Goal: Transaction & Acquisition: Purchase product/service

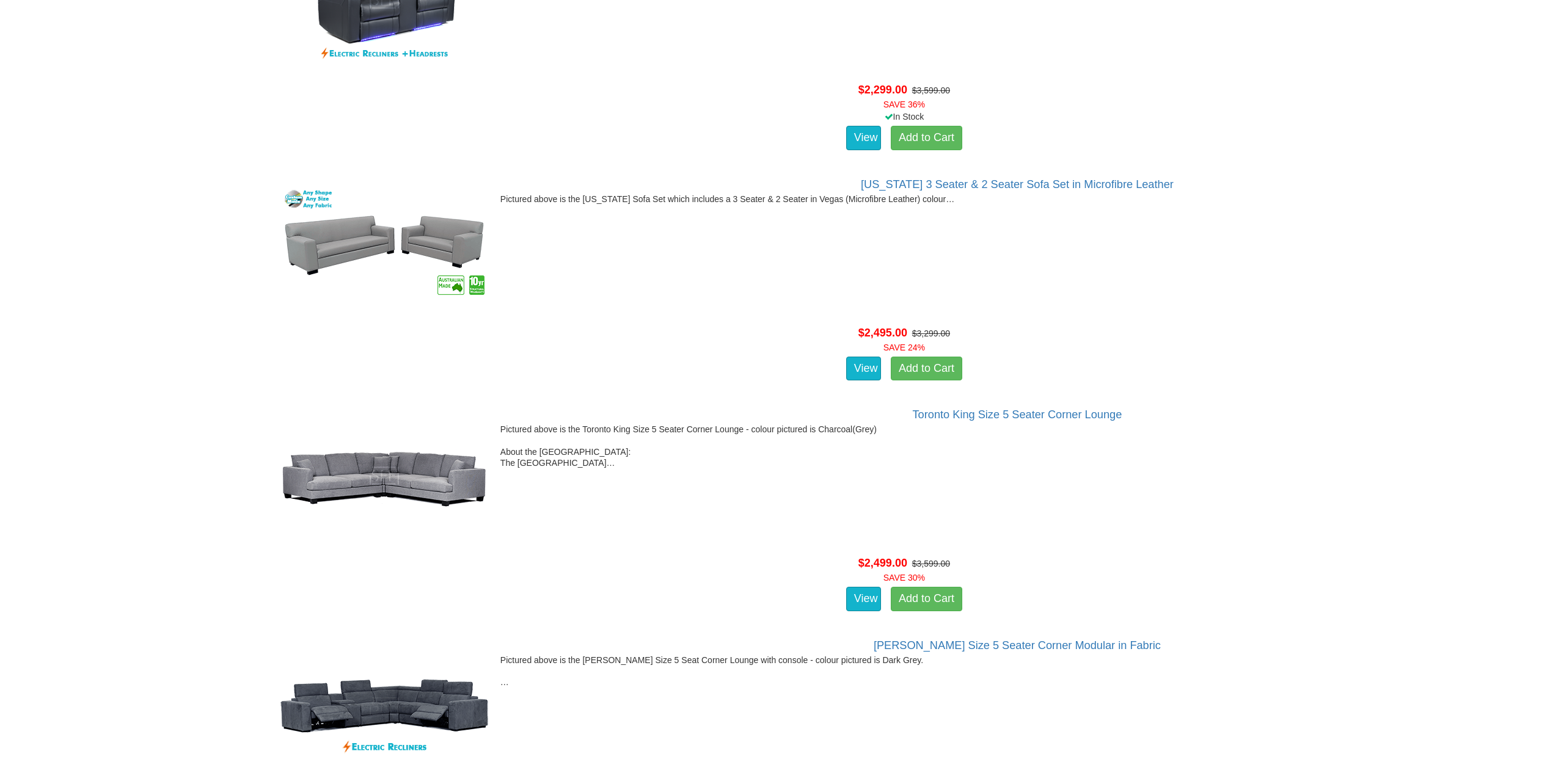
scroll to position [5435, 0]
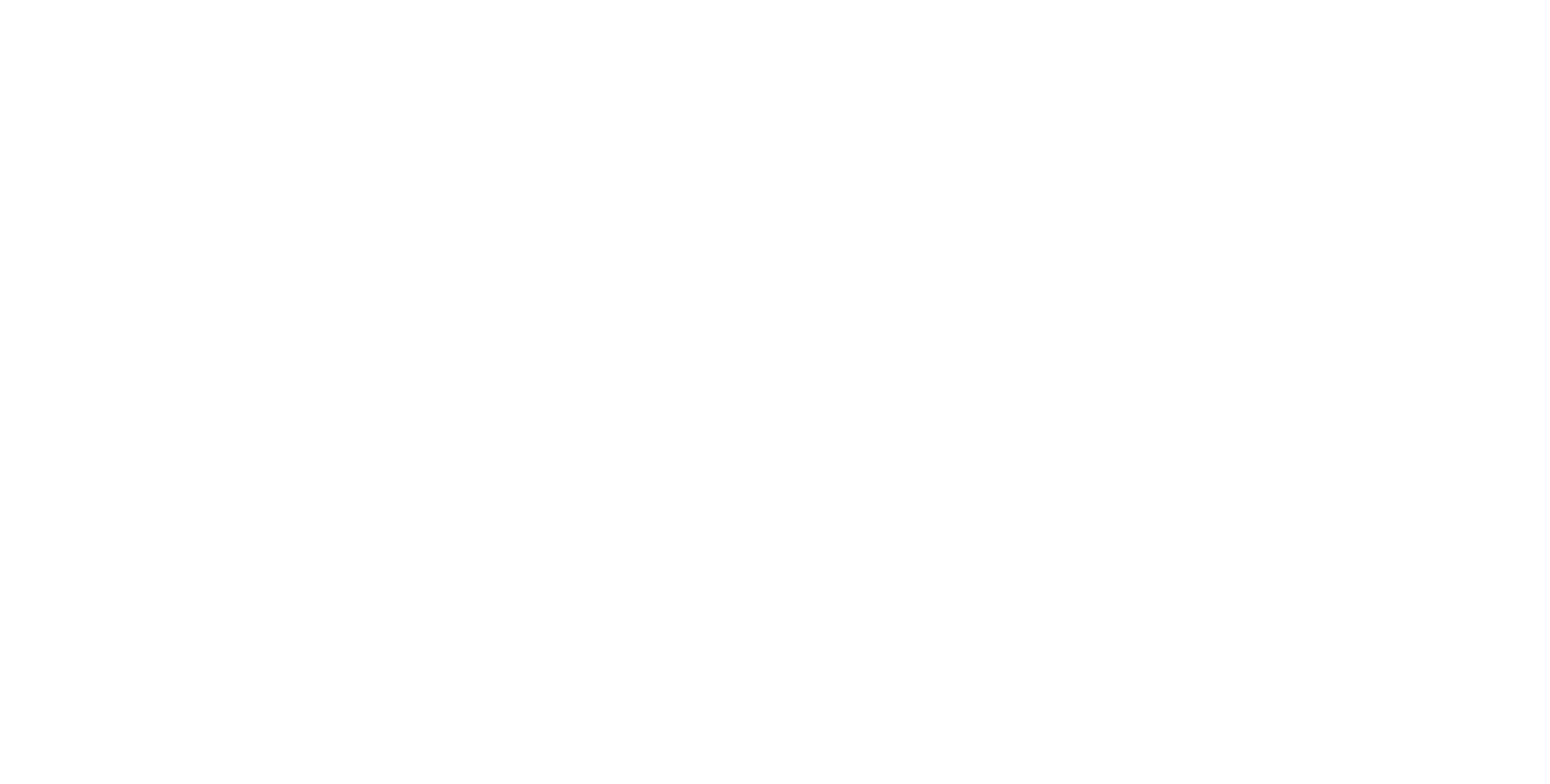
scroll to position [977, 0]
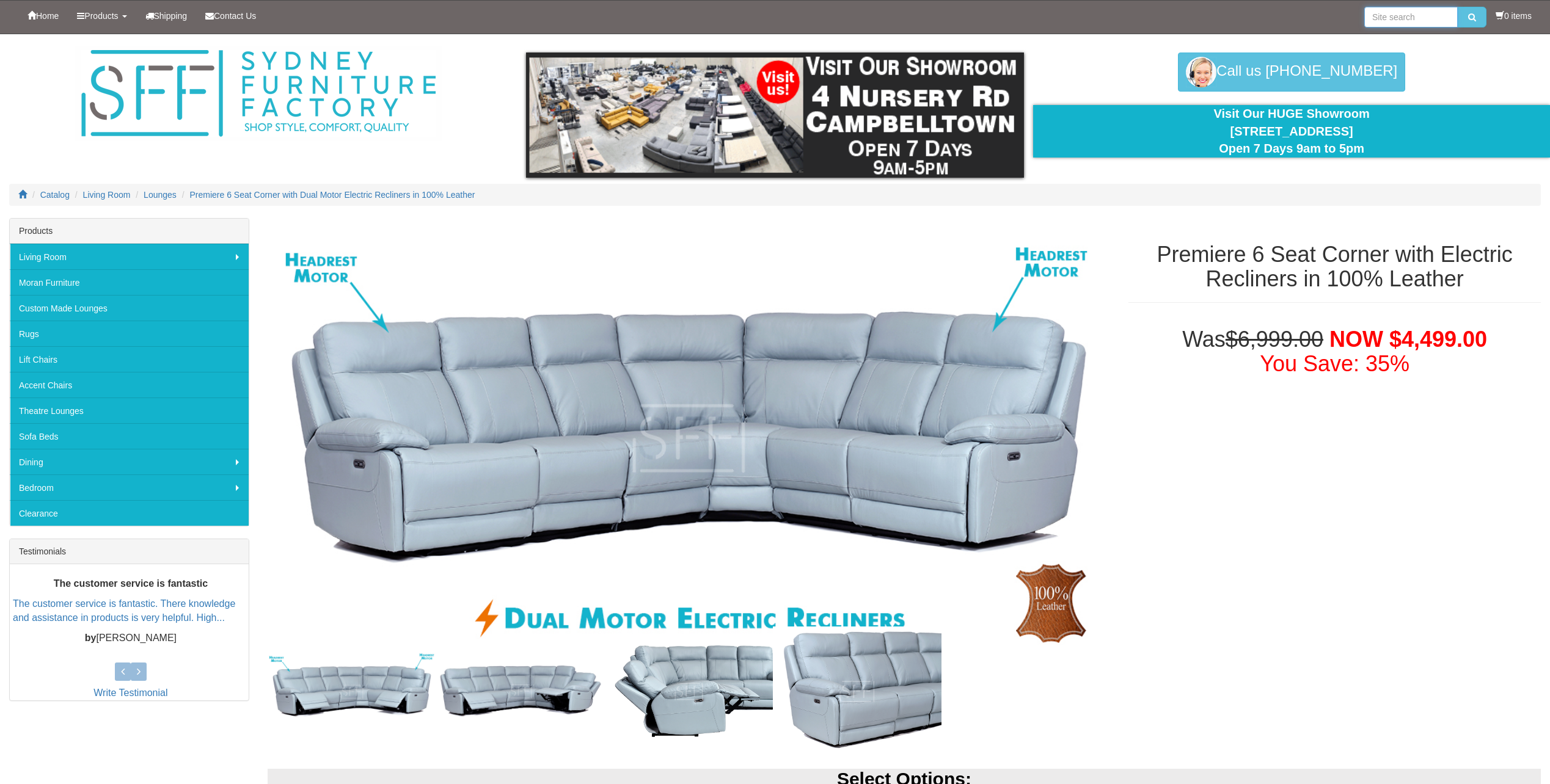
click at [1397, 18] on input "search" at bounding box center [1410, 17] width 93 height 21
type input "zurich"
click at [1457, 6] on button "submit" at bounding box center [1472, 17] width 29 height 21
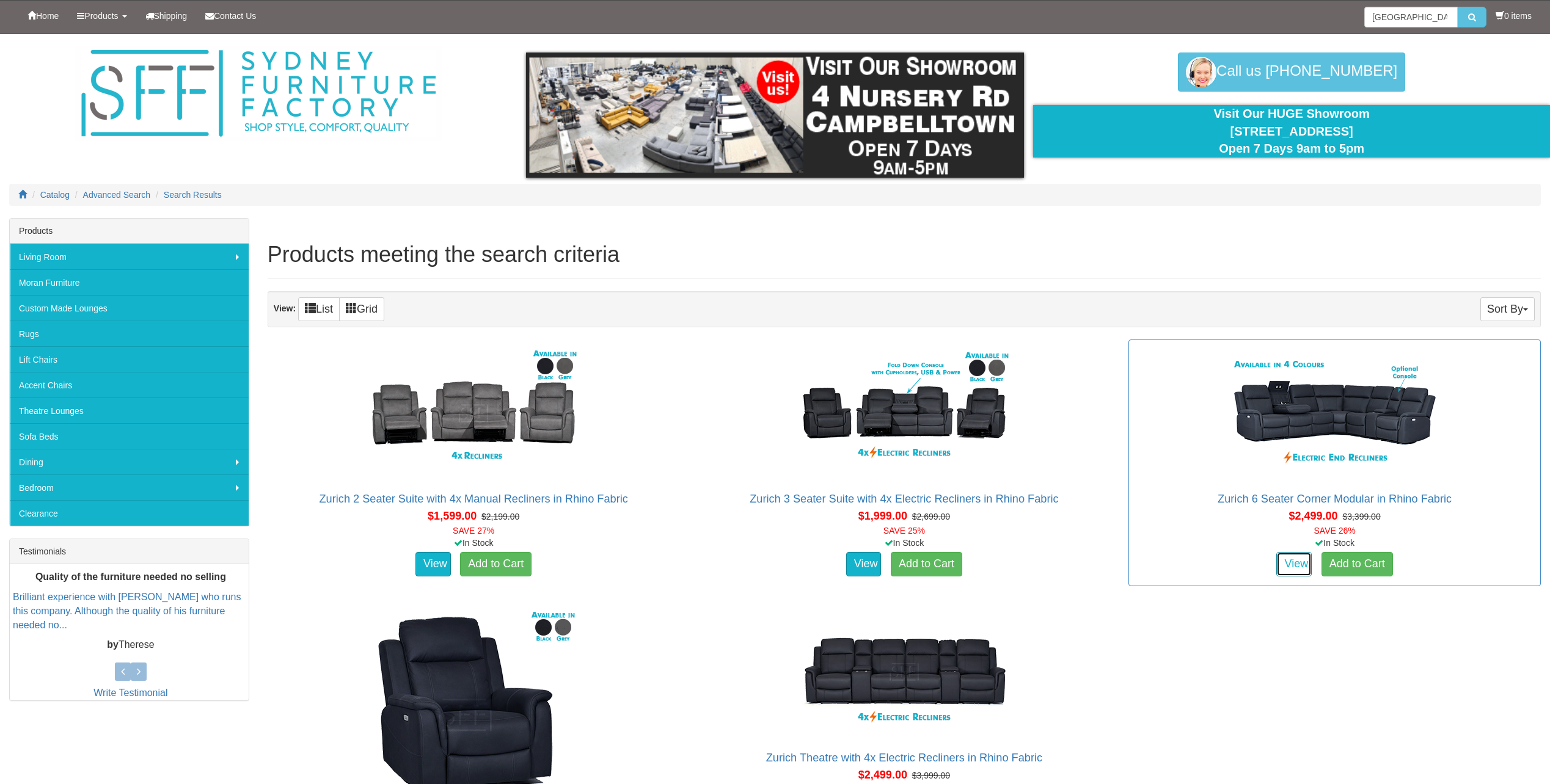
click at [1287, 564] on link "View" at bounding box center [1293, 564] width 35 height 24
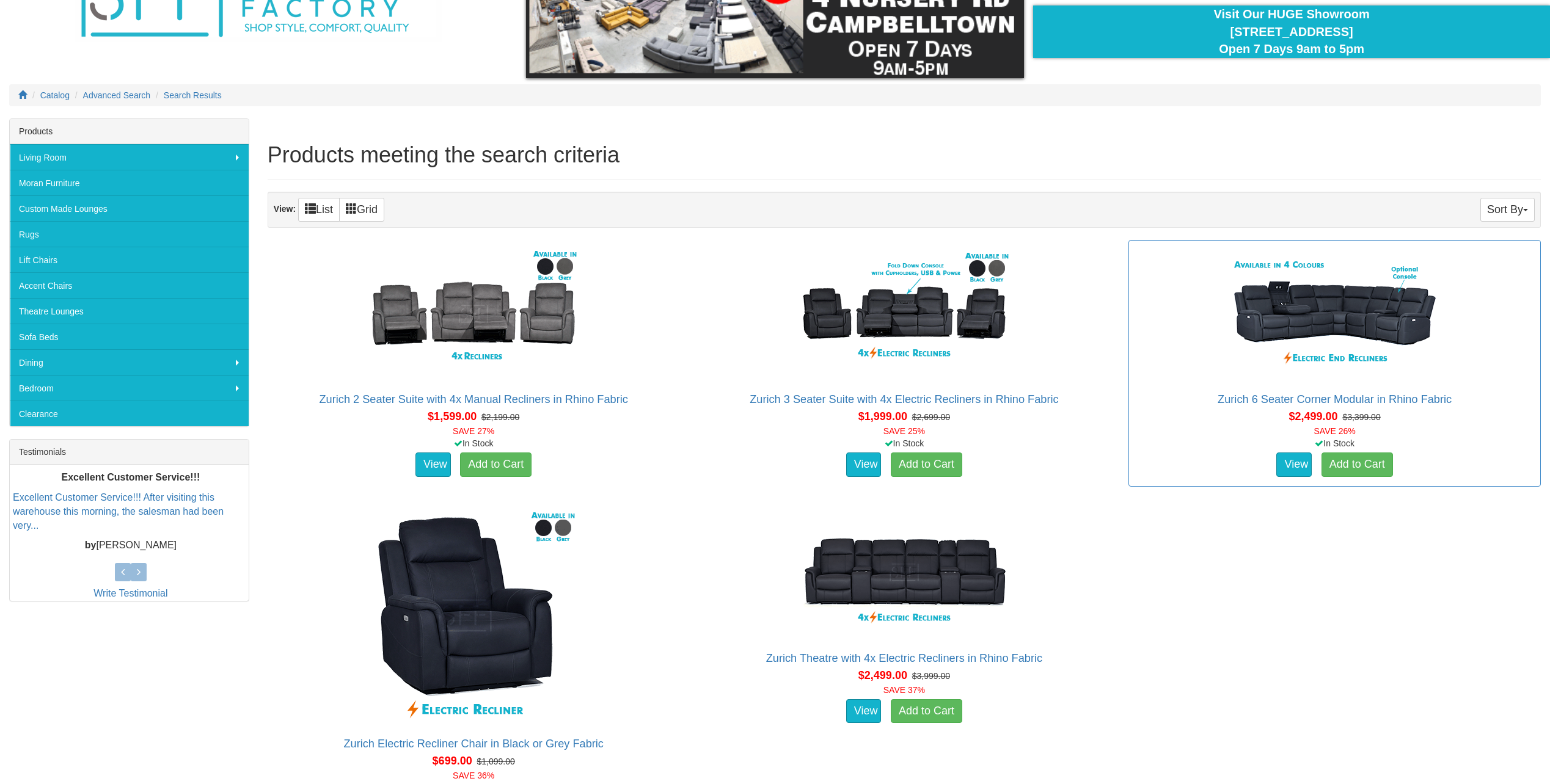
scroll to position [122, 0]
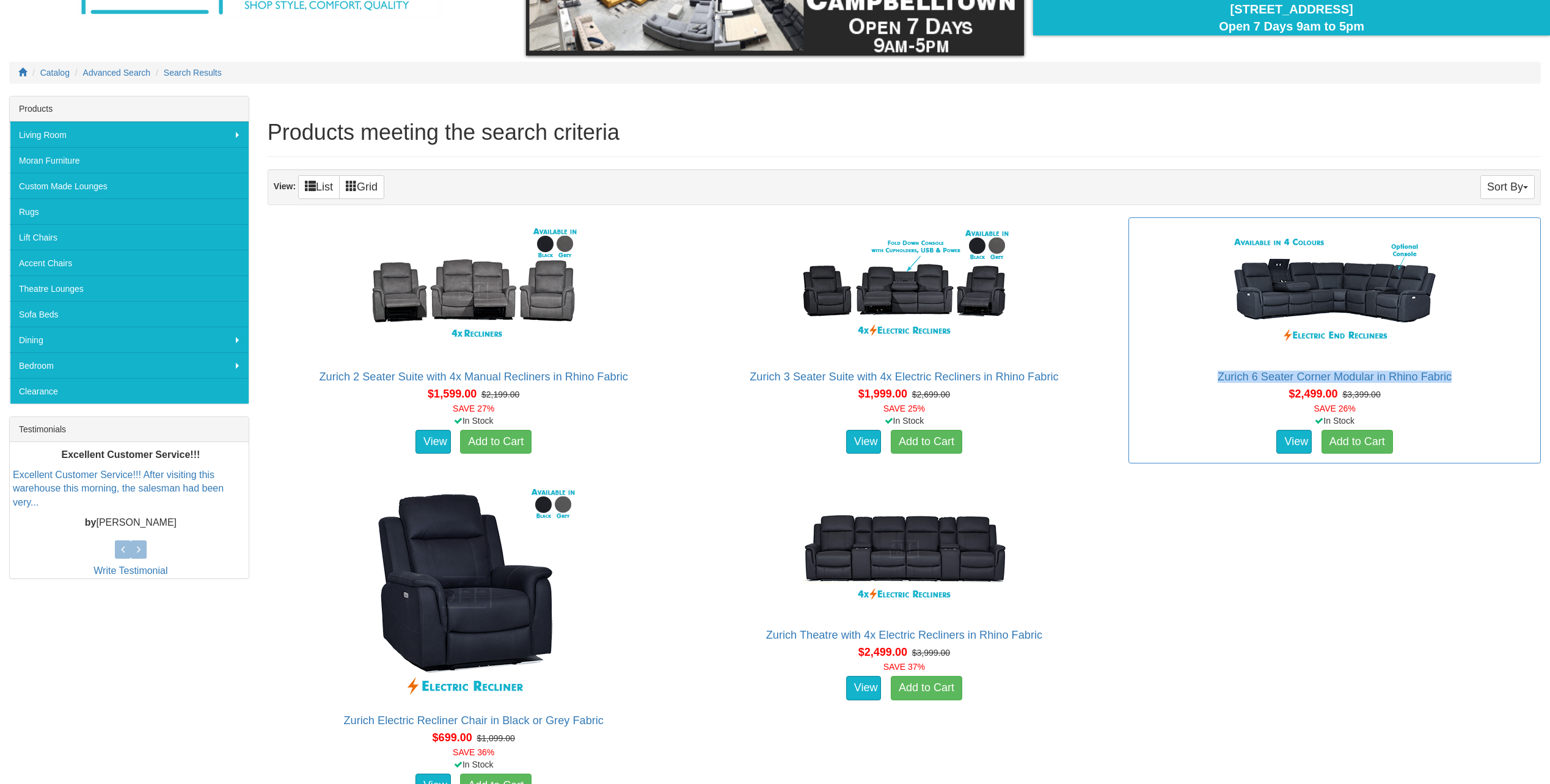
drag, startPoint x: 1468, startPoint y: 375, endPoint x: 1204, endPoint y: 379, distance: 264.0
click at [1204, 379] on h2 "Zurich 6 Seater Corner Modular in Rhino Fabric" at bounding box center [1334, 376] width 399 height 12
copy link "Zurich 6 Seater Corner Modular in Rhino Fabric"
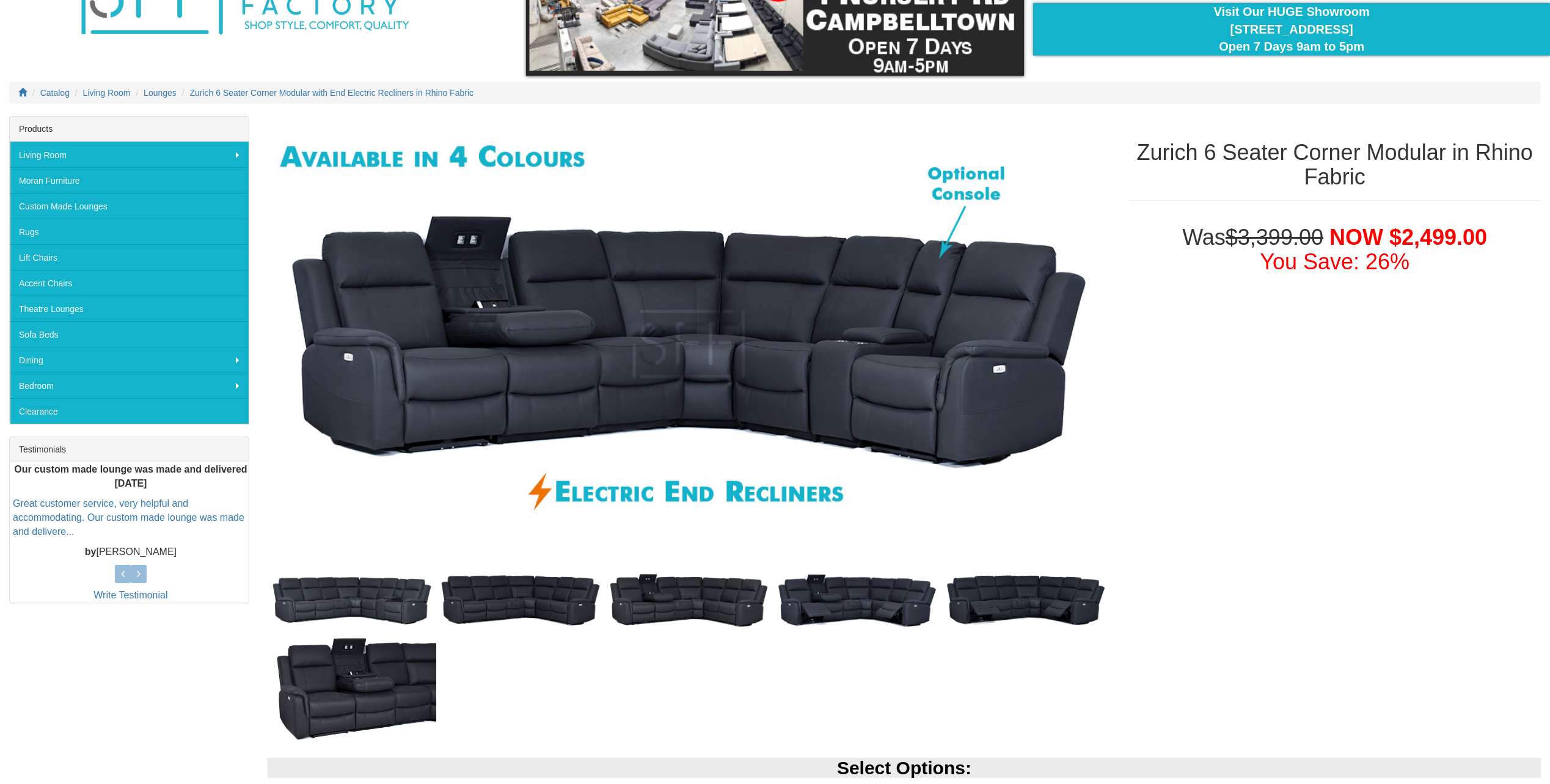
scroll to position [122, 0]
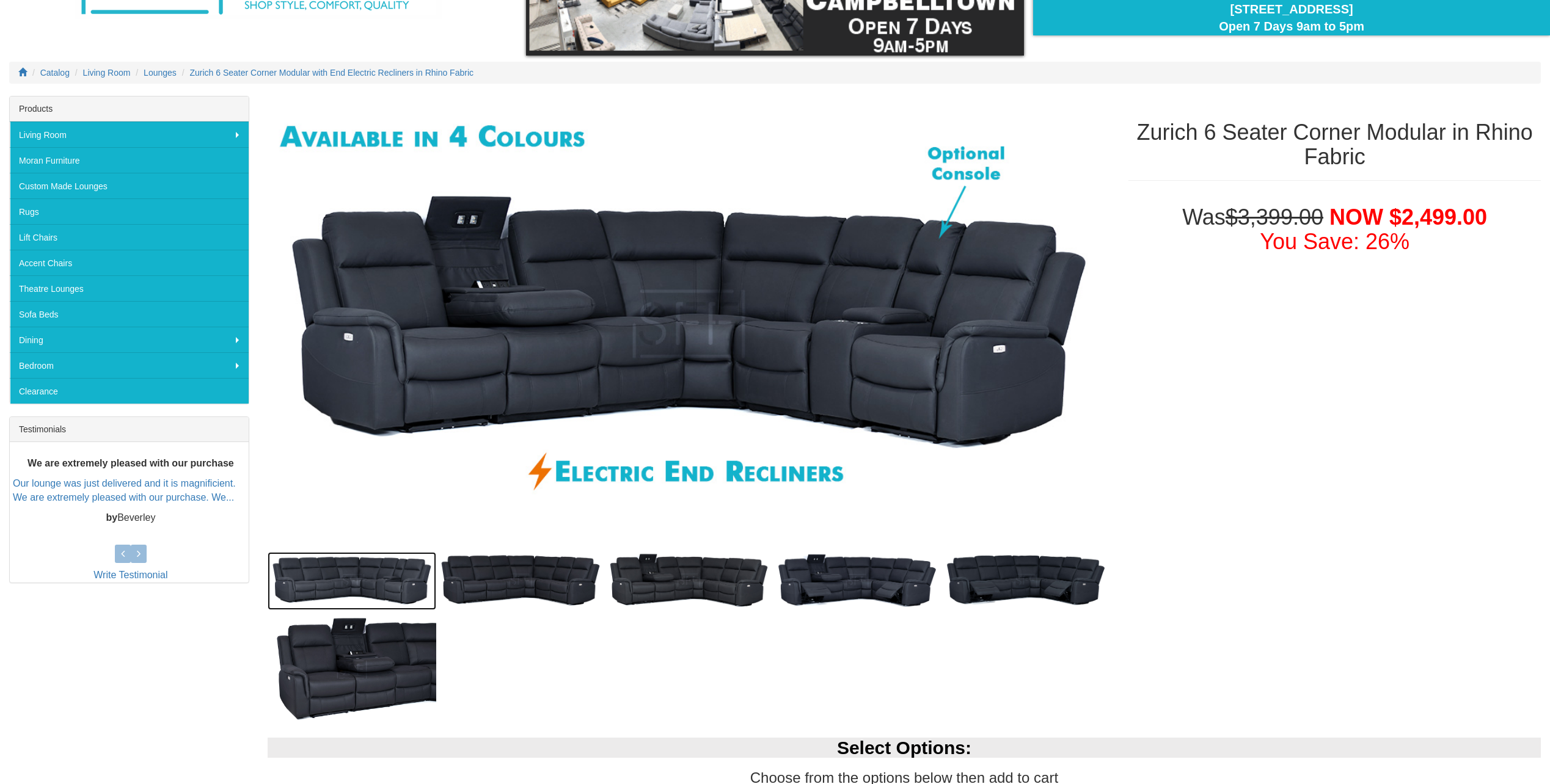
click at [381, 581] on img at bounding box center [352, 580] width 169 height 57
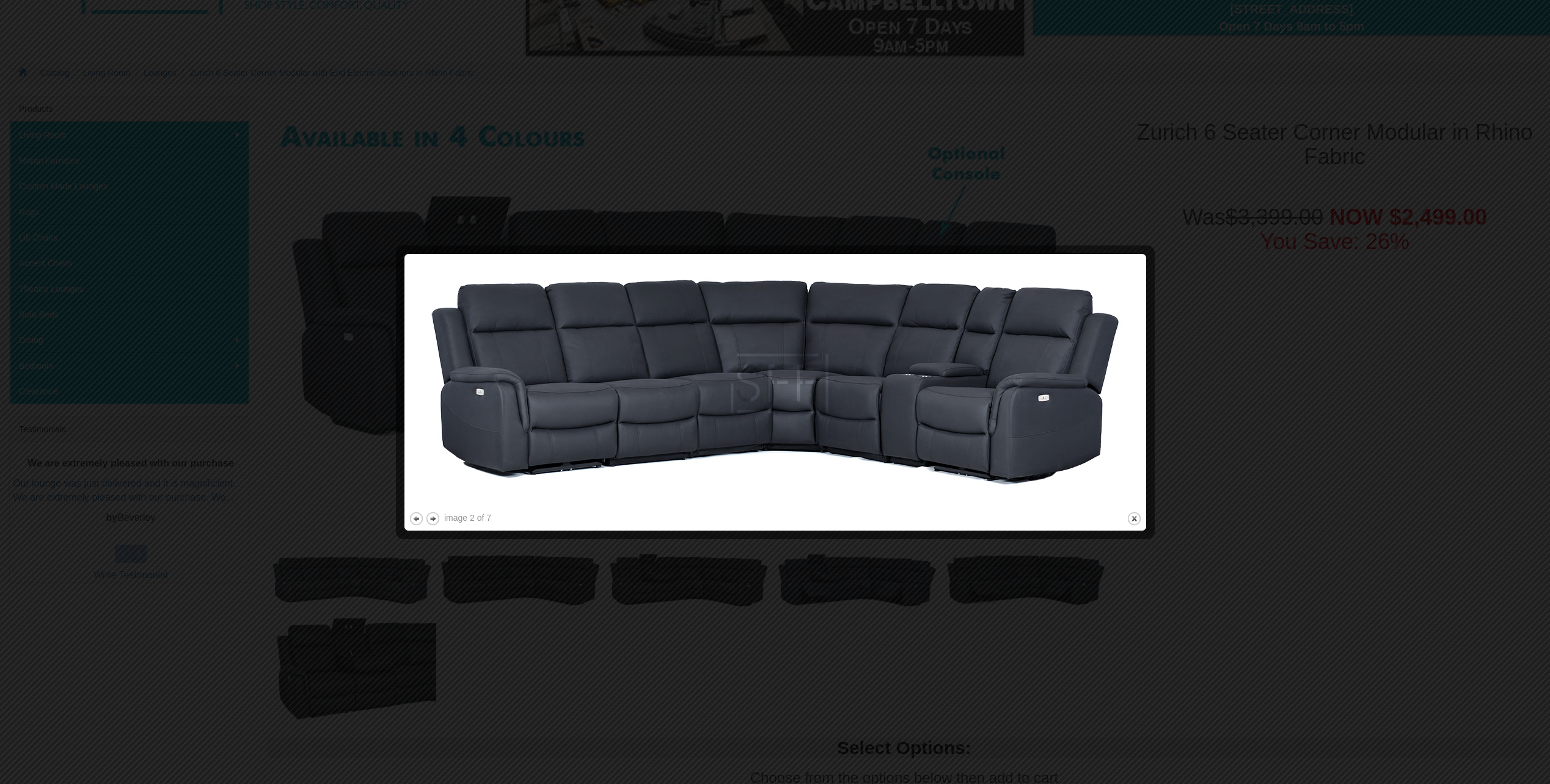
click at [995, 401] on img at bounding box center [775, 384] width 733 height 251
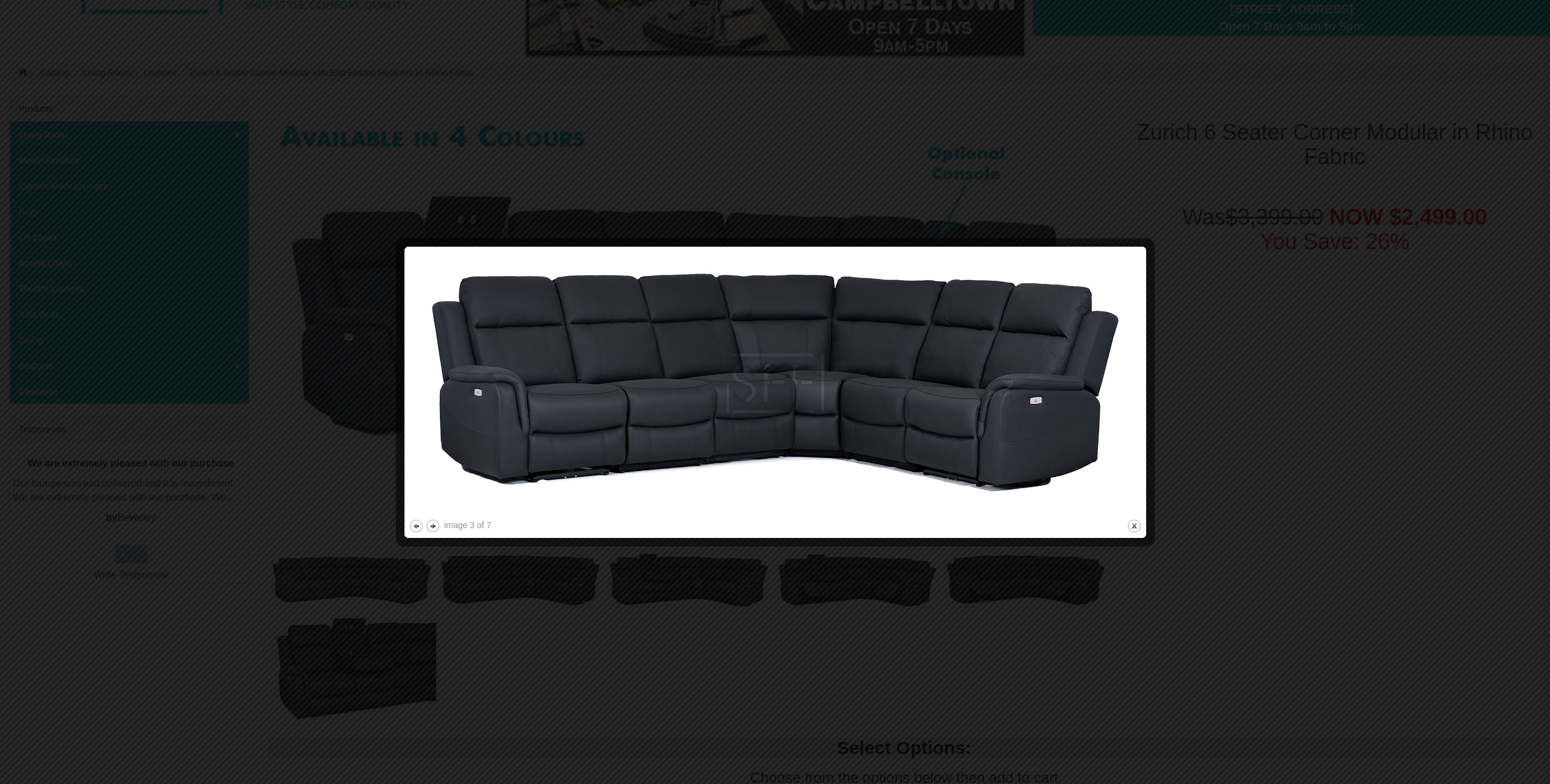
click at [995, 401] on img at bounding box center [775, 383] width 733 height 266
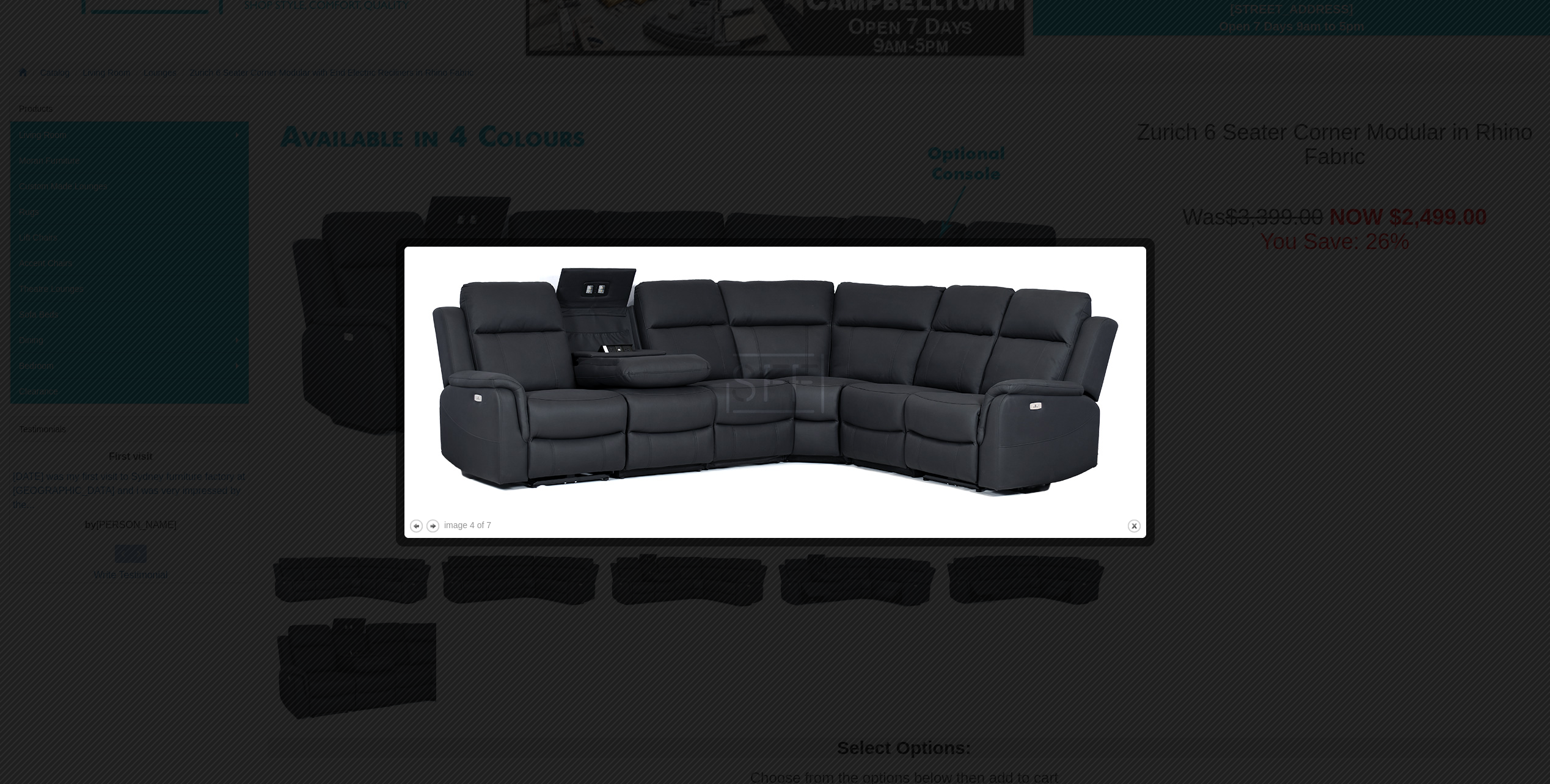
click at [995, 401] on img at bounding box center [775, 383] width 733 height 266
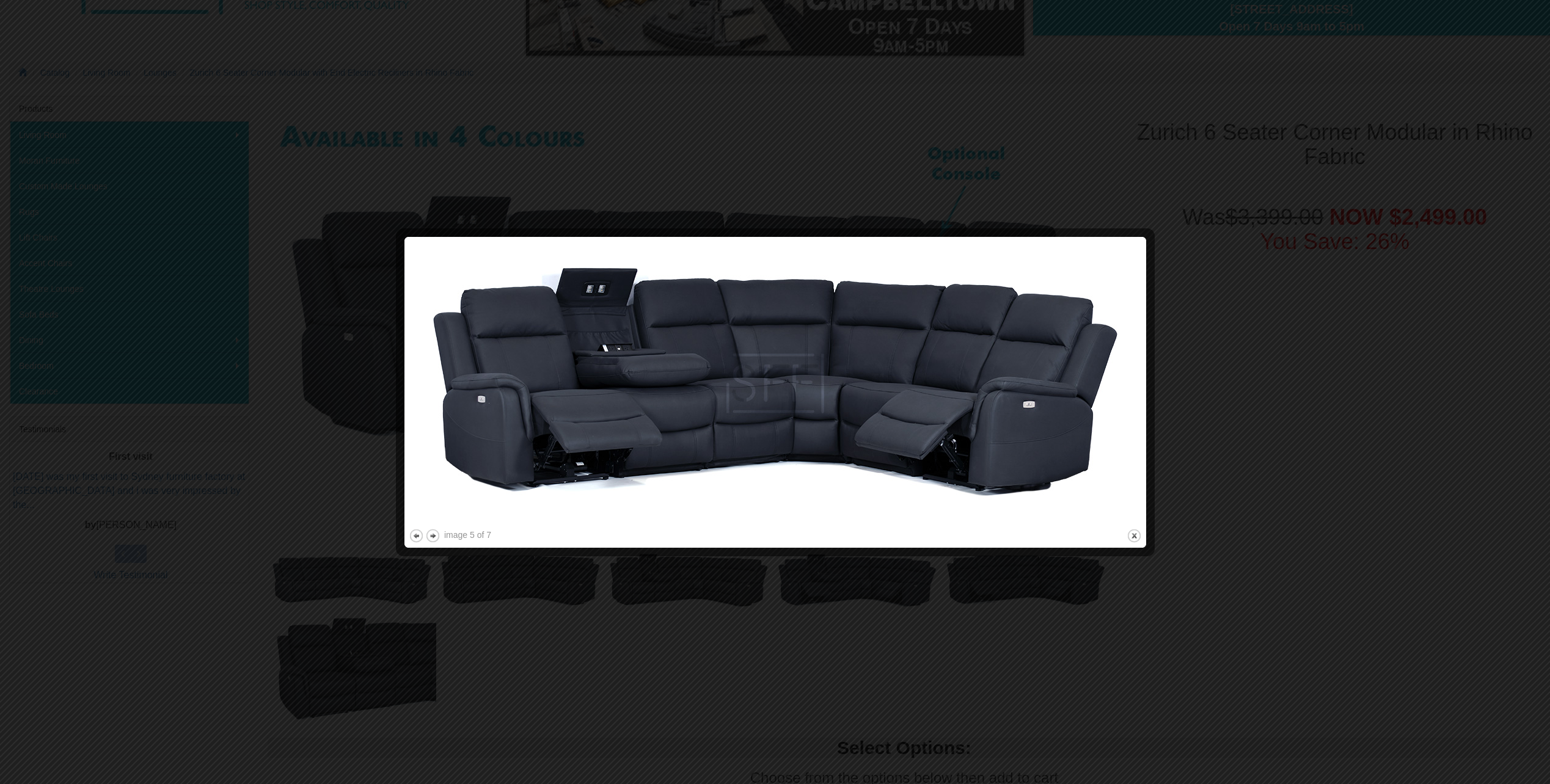
click at [995, 401] on img at bounding box center [775, 383] width 733 height 285
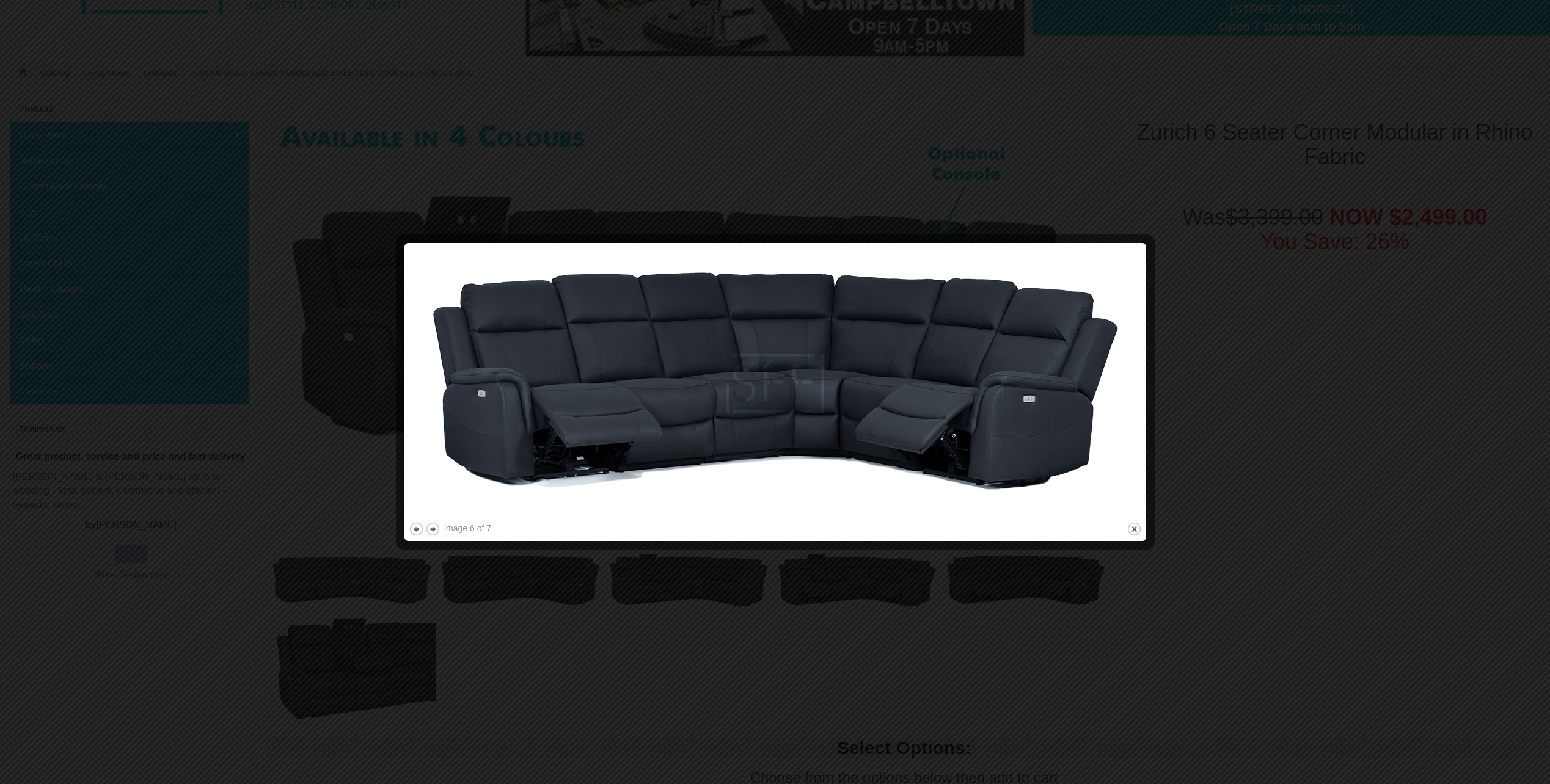
click at [995, 401] on img at bounding box center [775, 383] width 733 height 272
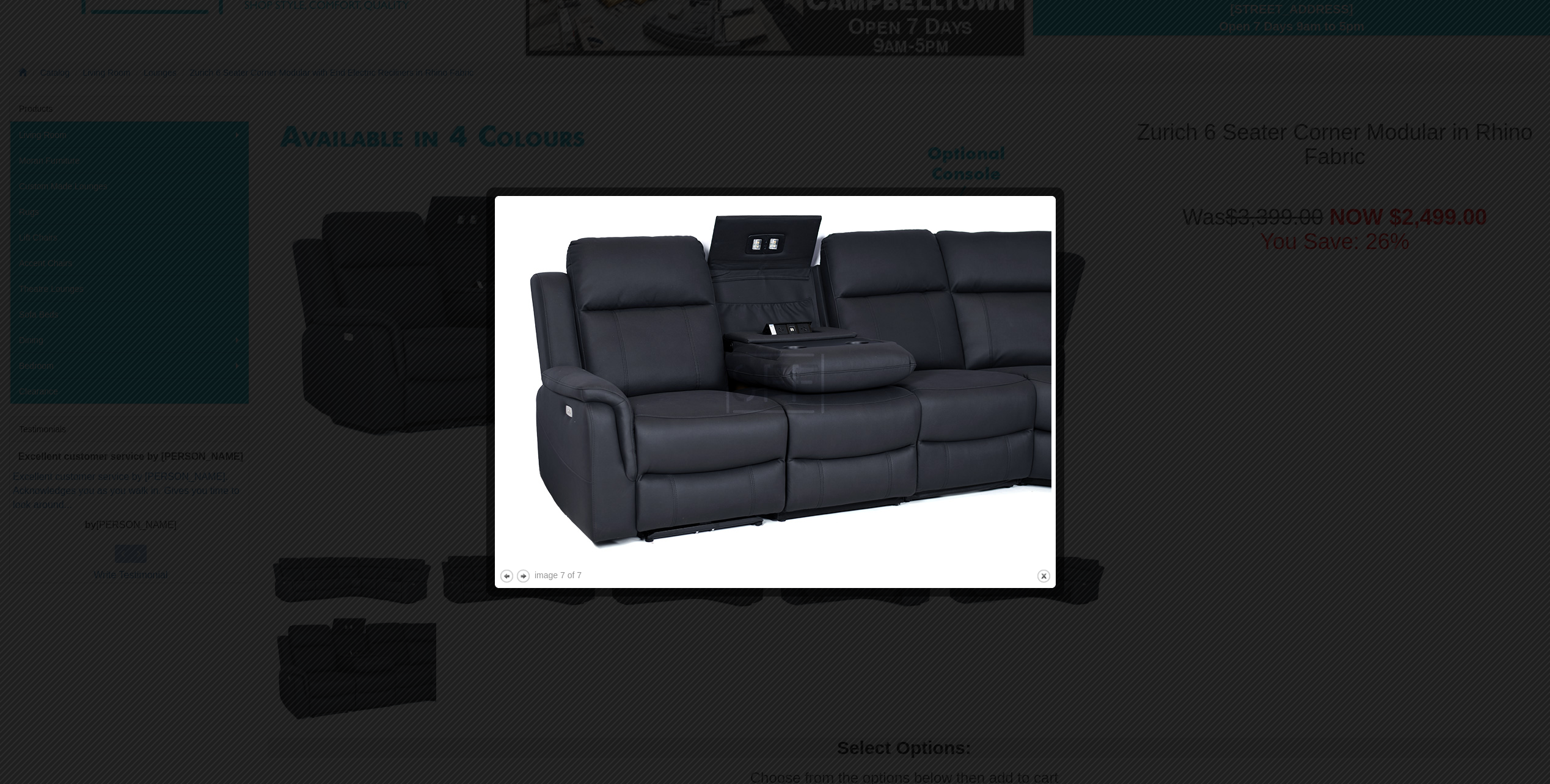
click at [995, 401] on img at bounding box center [775, 383] width 552 height 367
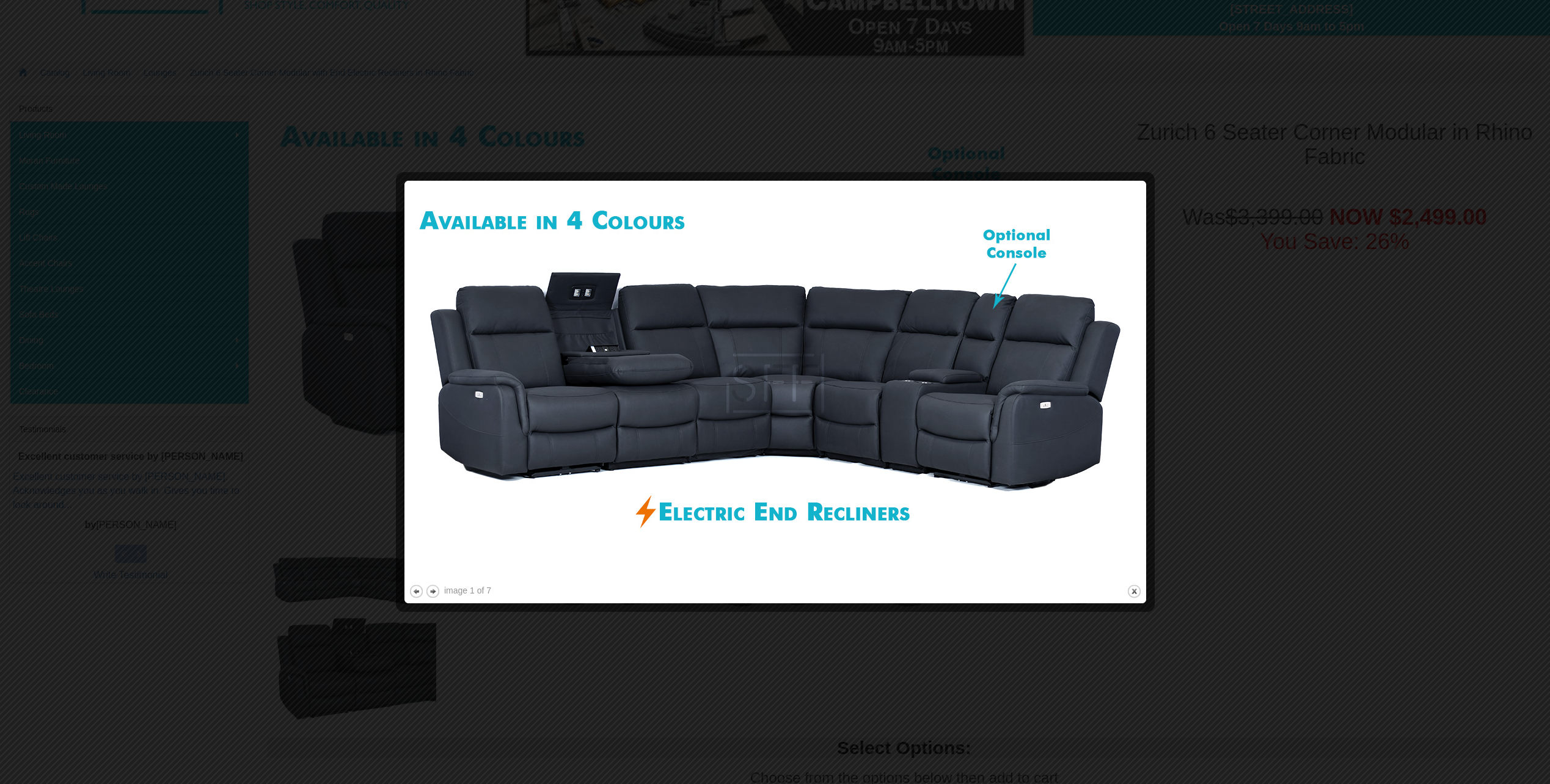
click at [995, 401] on img at bounding box center [775, 383] width 733 height 397
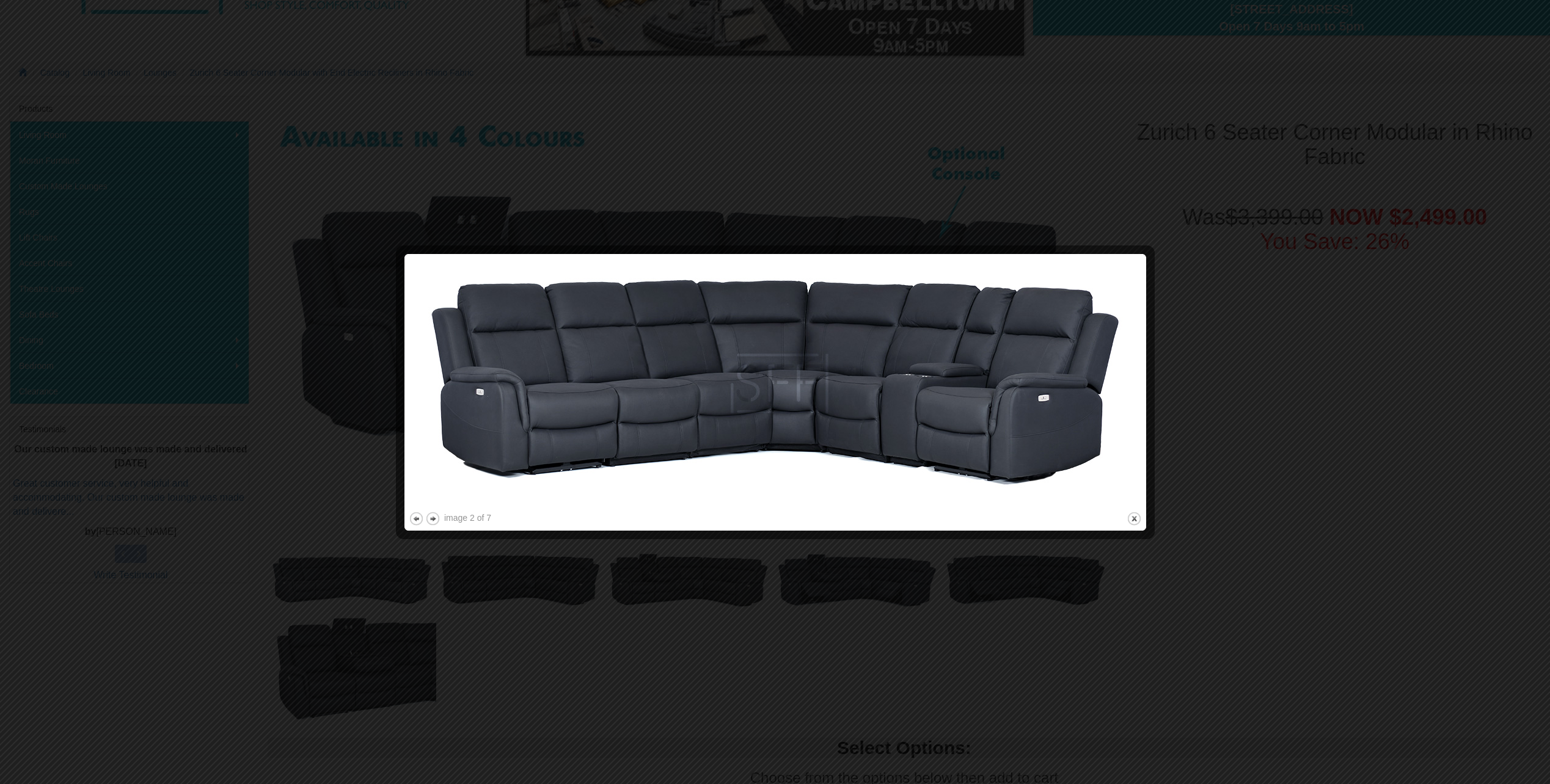
click at [995, 401] on img at bounding box center [775, 384] width 733 height 251
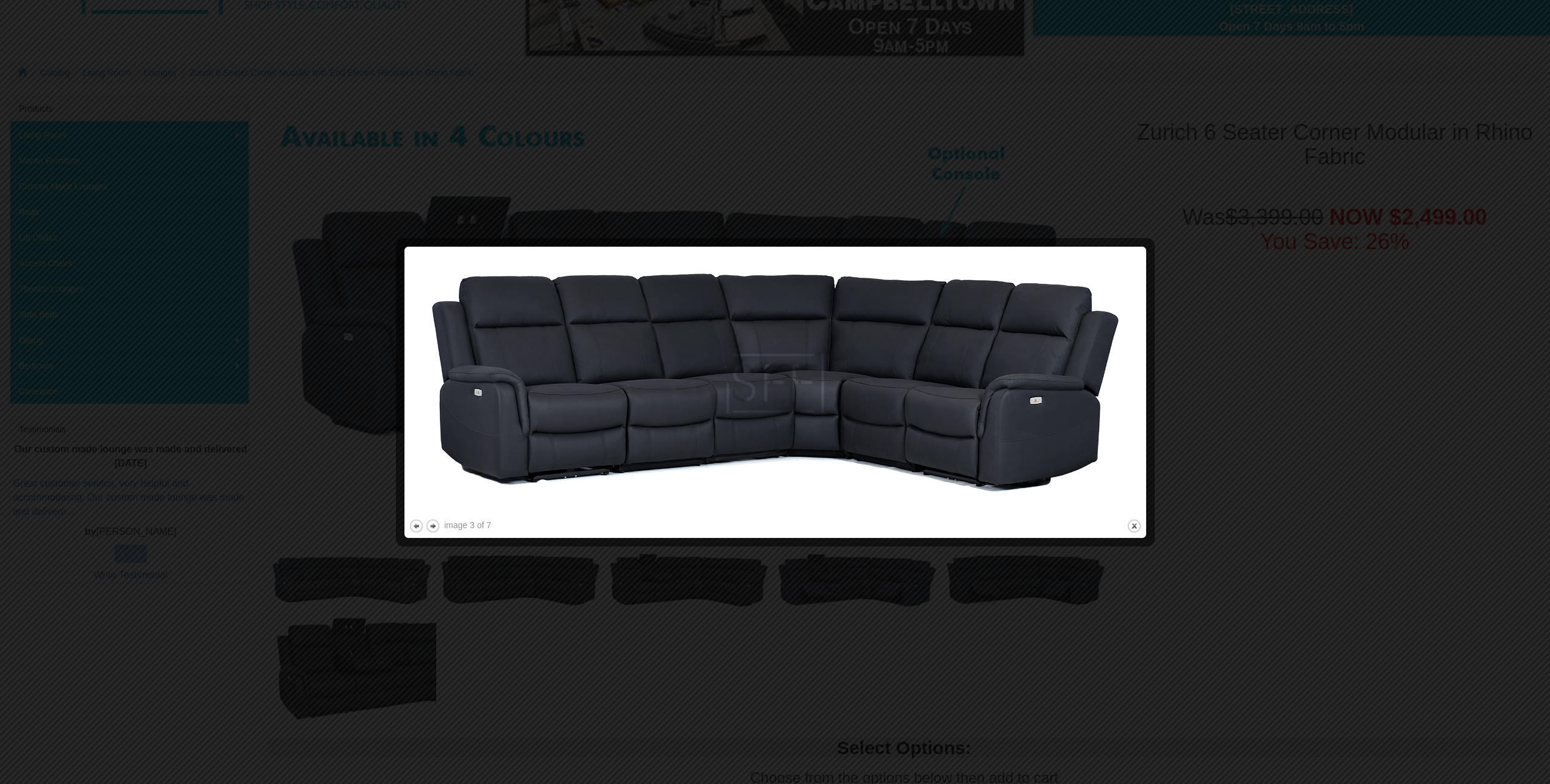
click at [995, 401] on img at bounding box center [775, 383] width 733 height 266
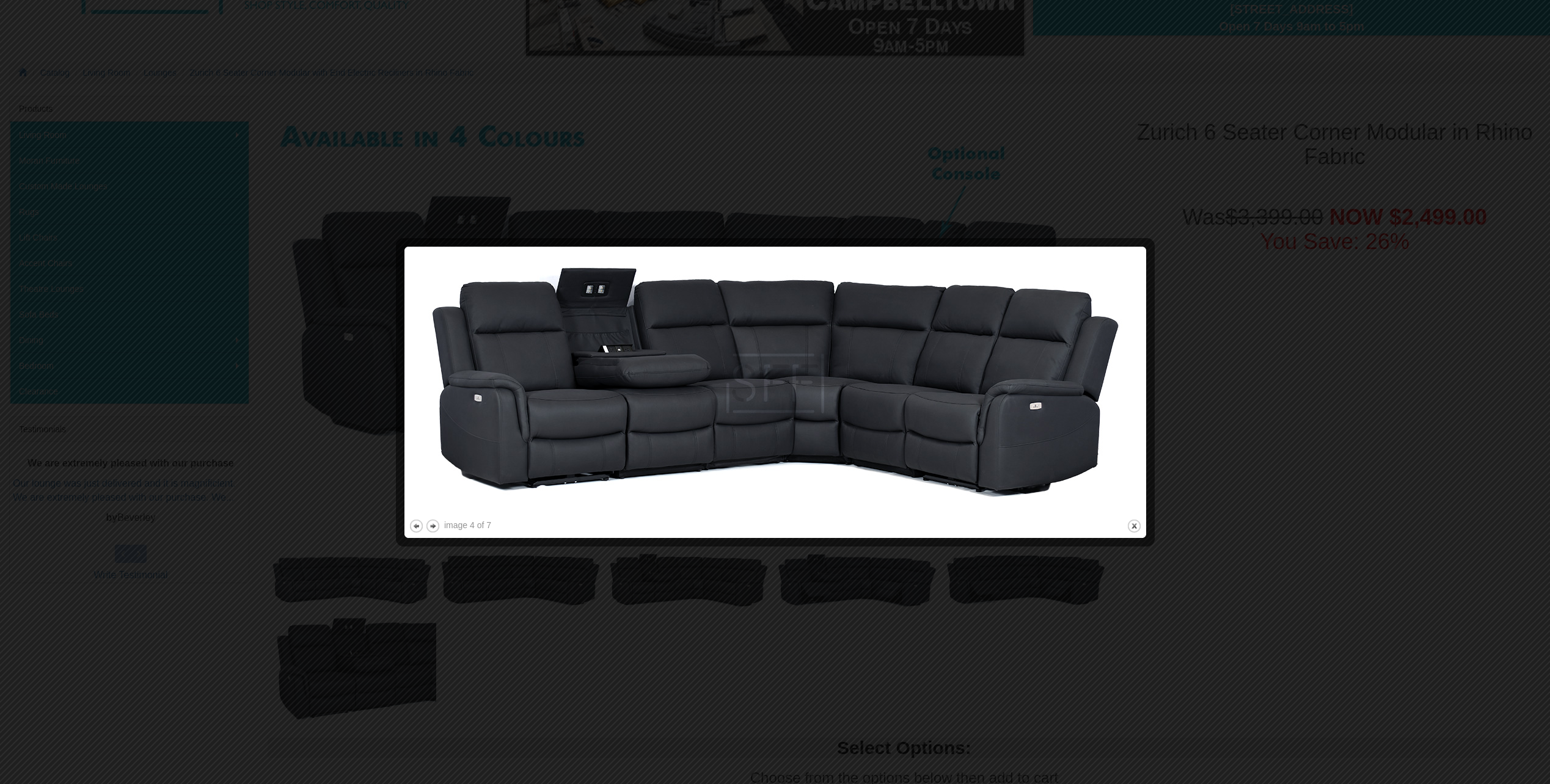
click at [995, 401] on img at bounding box center [775, 383] width 733 height 266
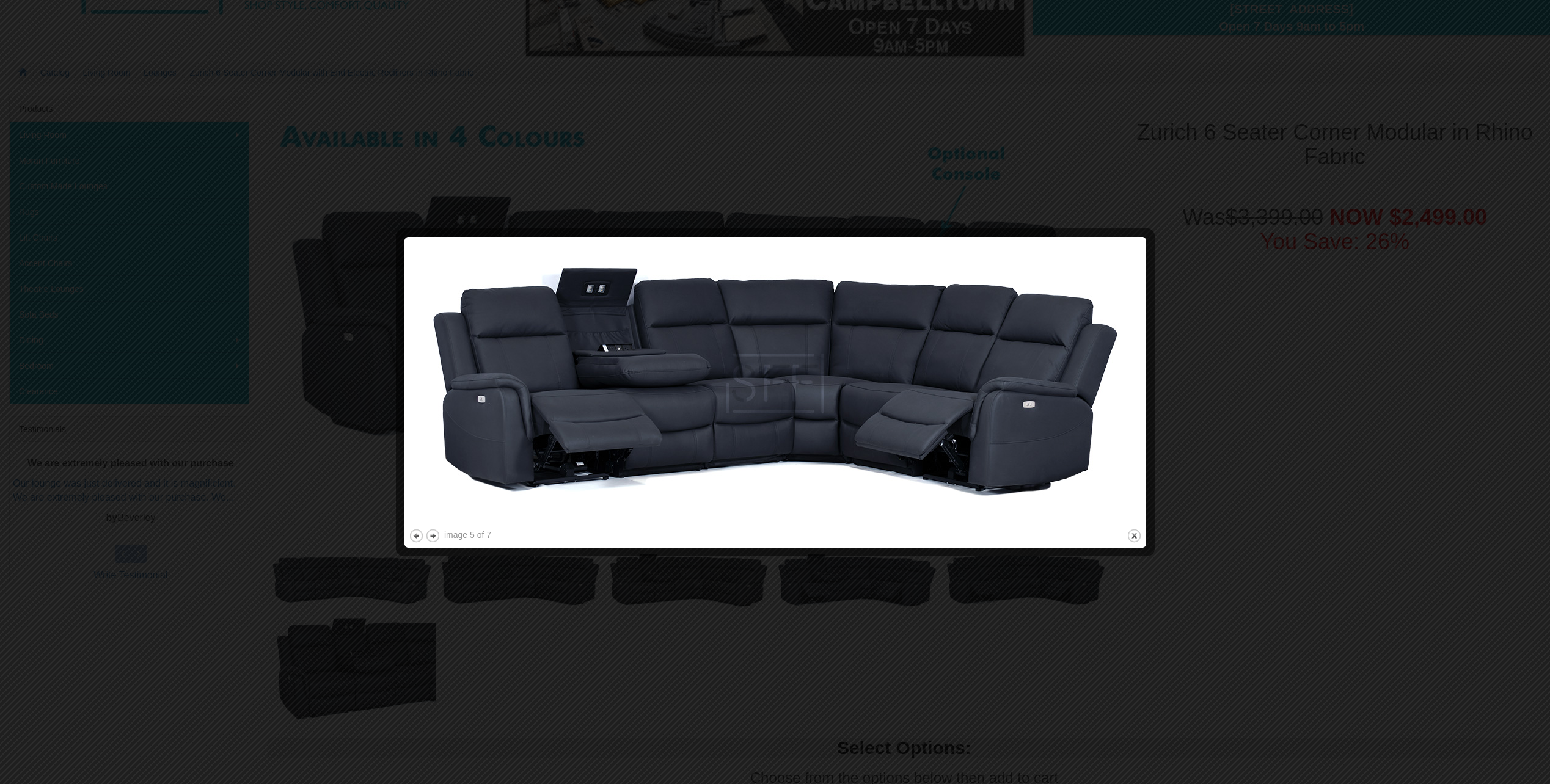
click at [995, 401] on img at bounding box center [775, 383] width 733 height 285
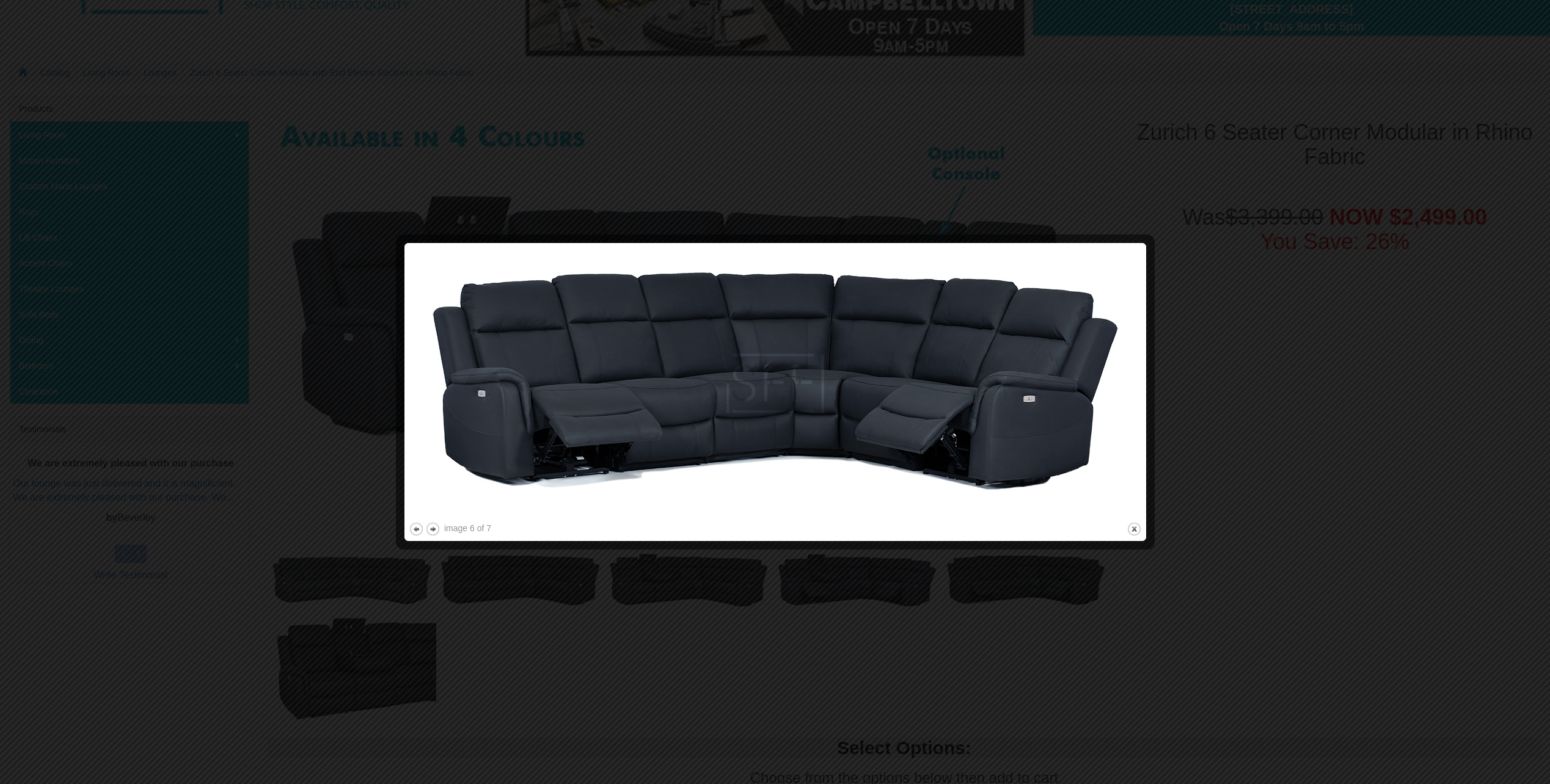
click at [1401, 188] on div at bounding box center [775, 392] width 1550 height 784
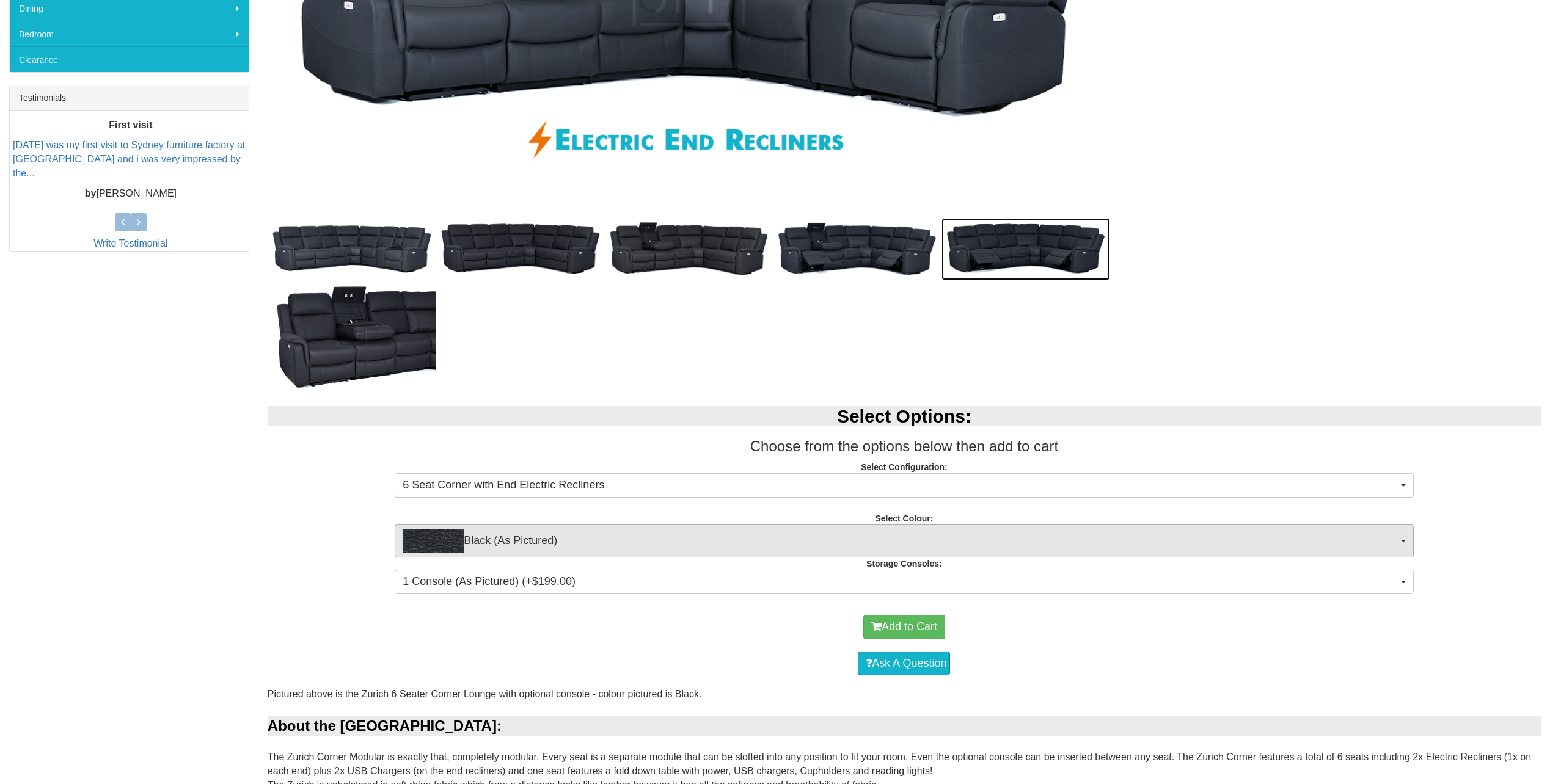
scroll to position [489, 0]
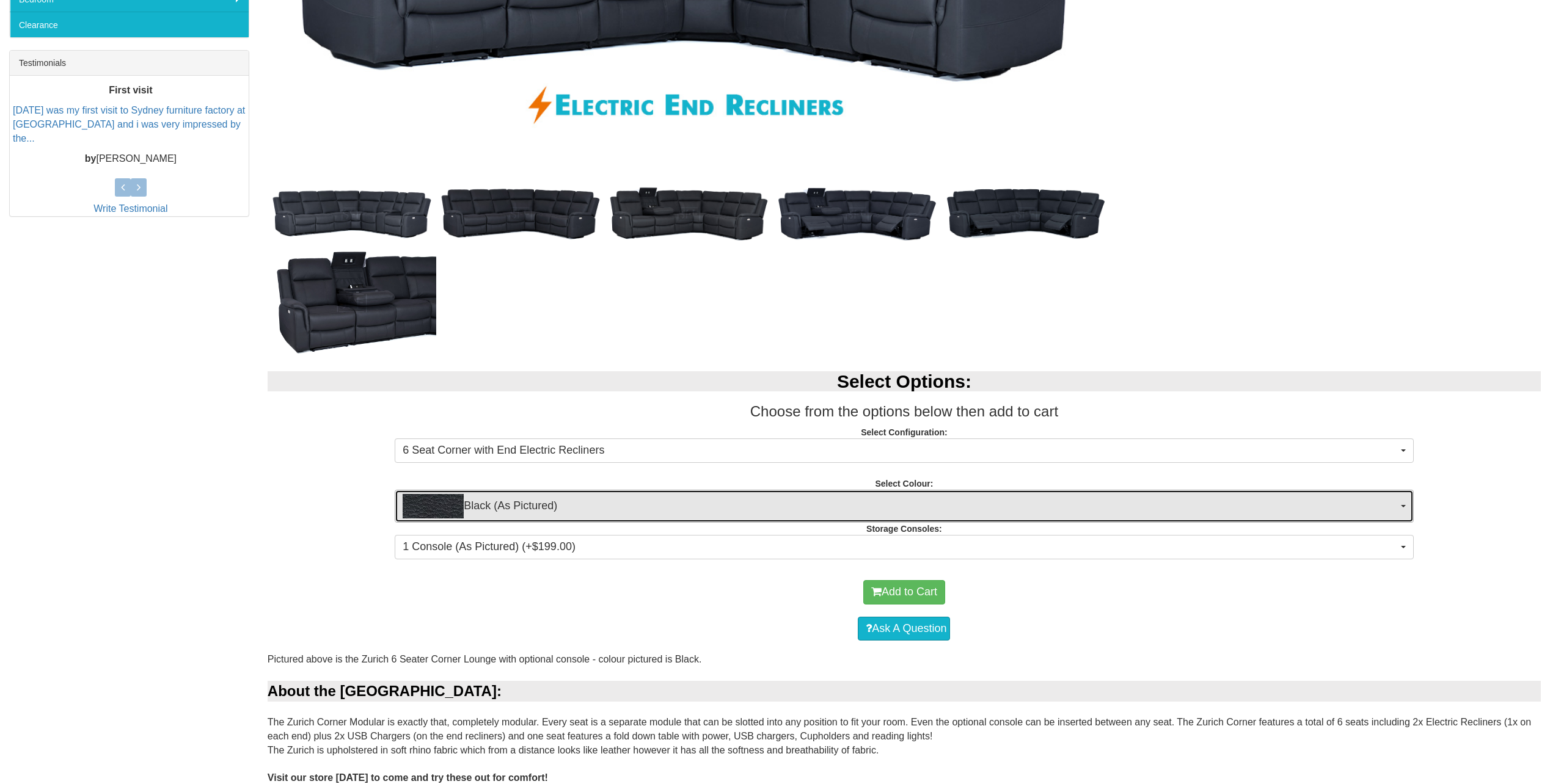
click at [824, 502] on span "Black (As Pictured)" at bounding box center [900, 506] width 995 height 24
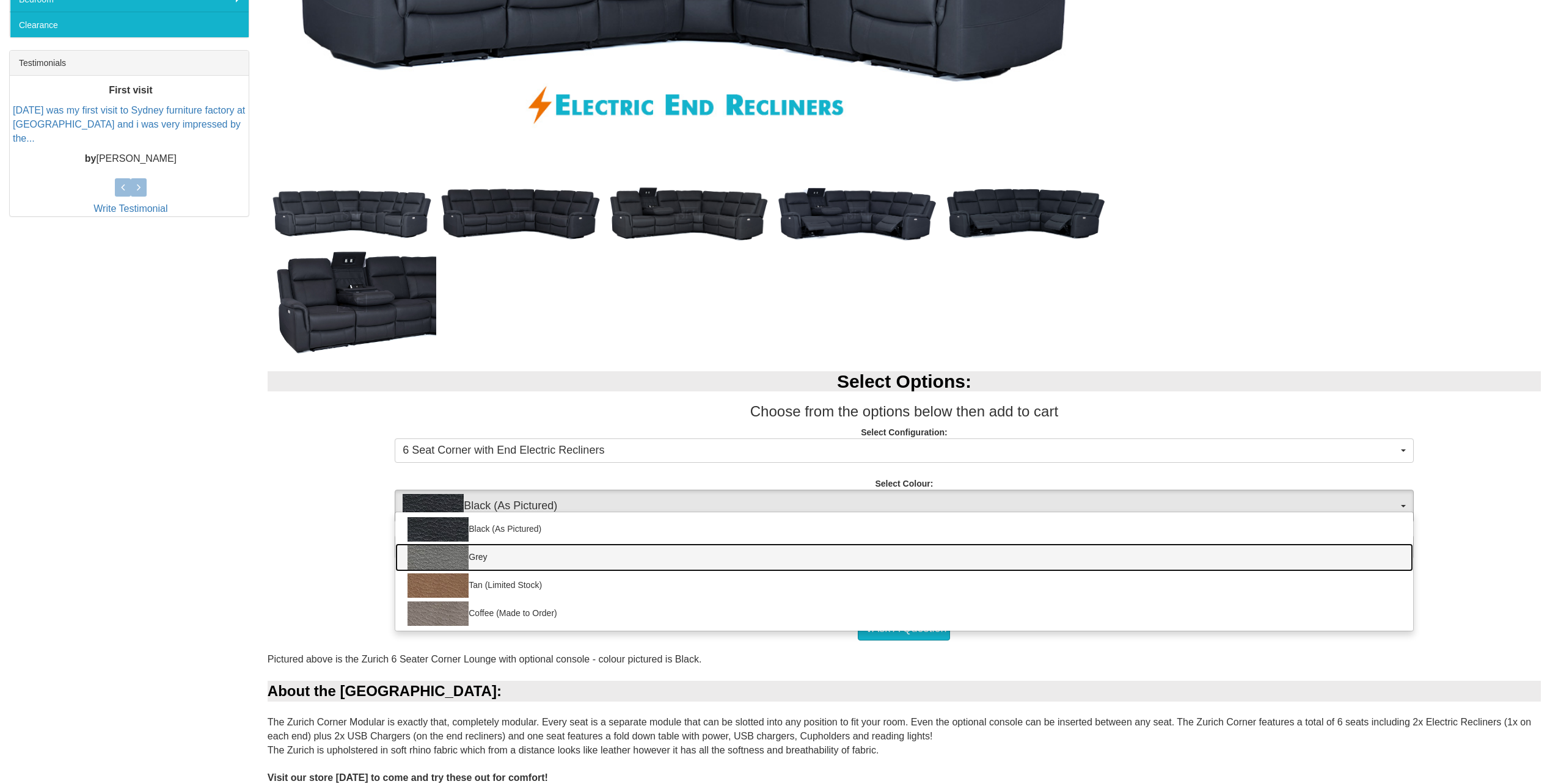
click at [732, 563] on link "Grey" at bounding box center [903, 558] width 1017 height 28
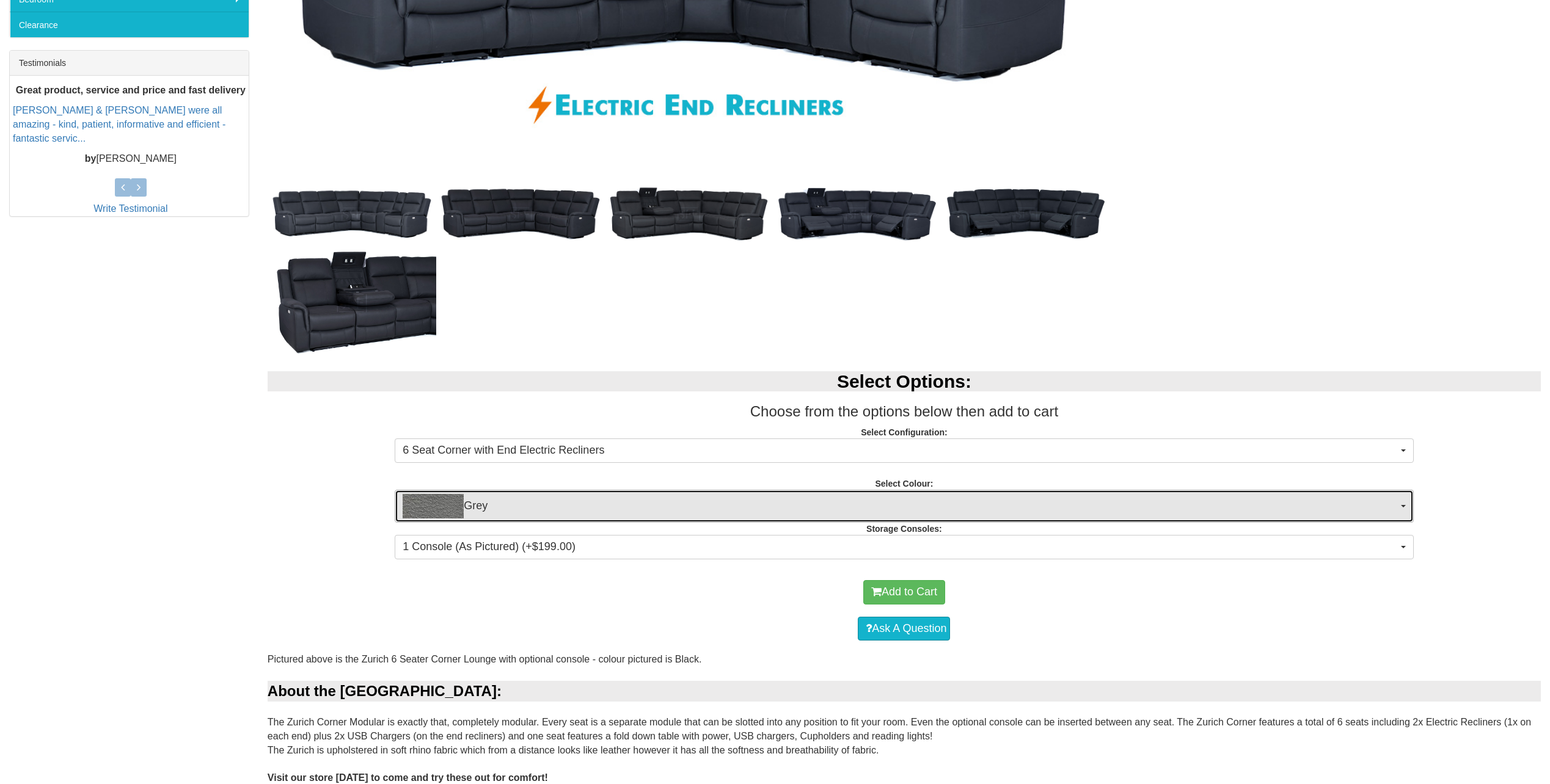
click at [794, 507] on span "Grey" at bounding box center [900, 506] width 995 height 24
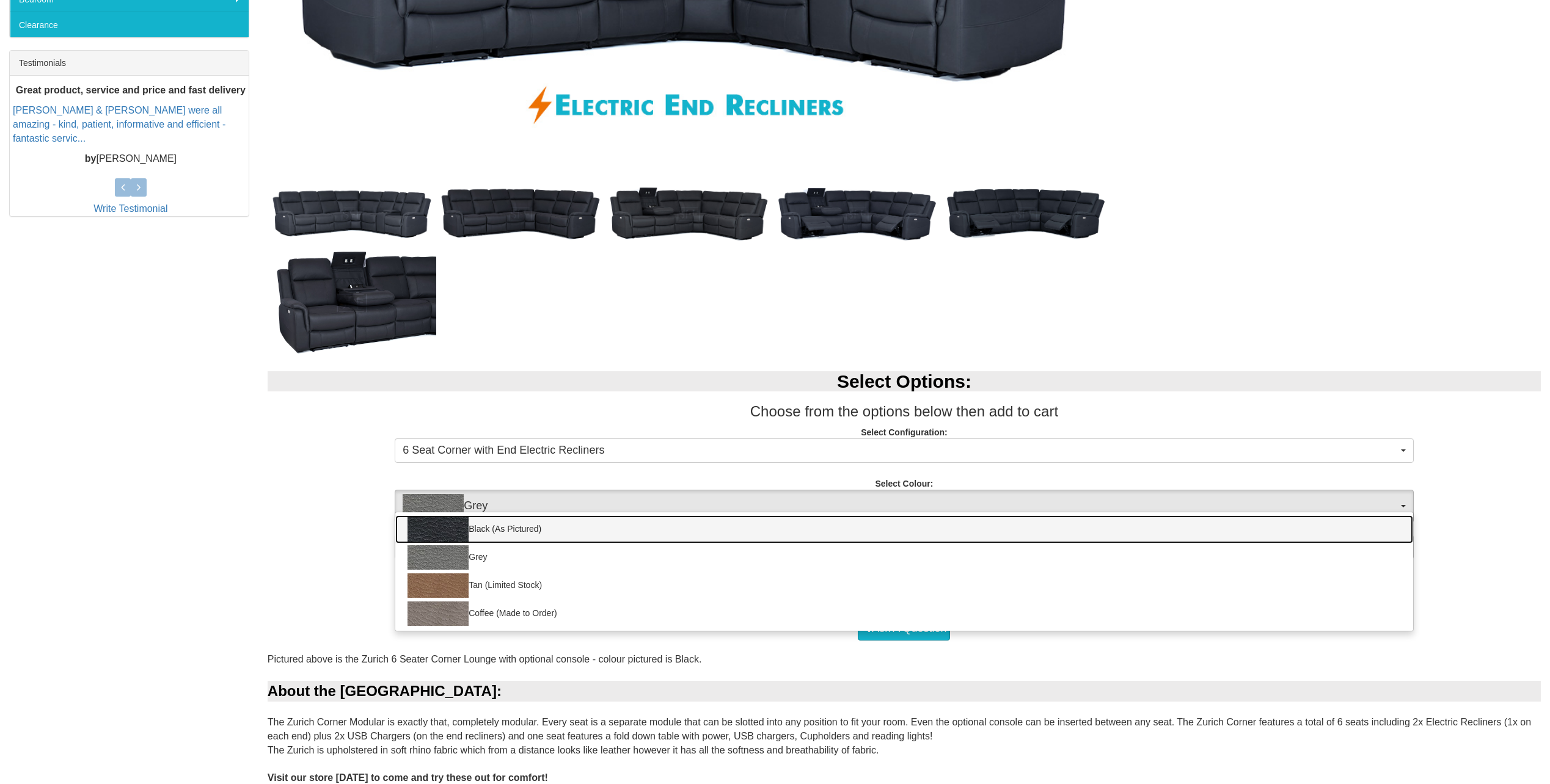
click at [700, 526] on link "Black (As Pictured)" at bounding box center [903, 529] width 1017 height 28
select select "1627"
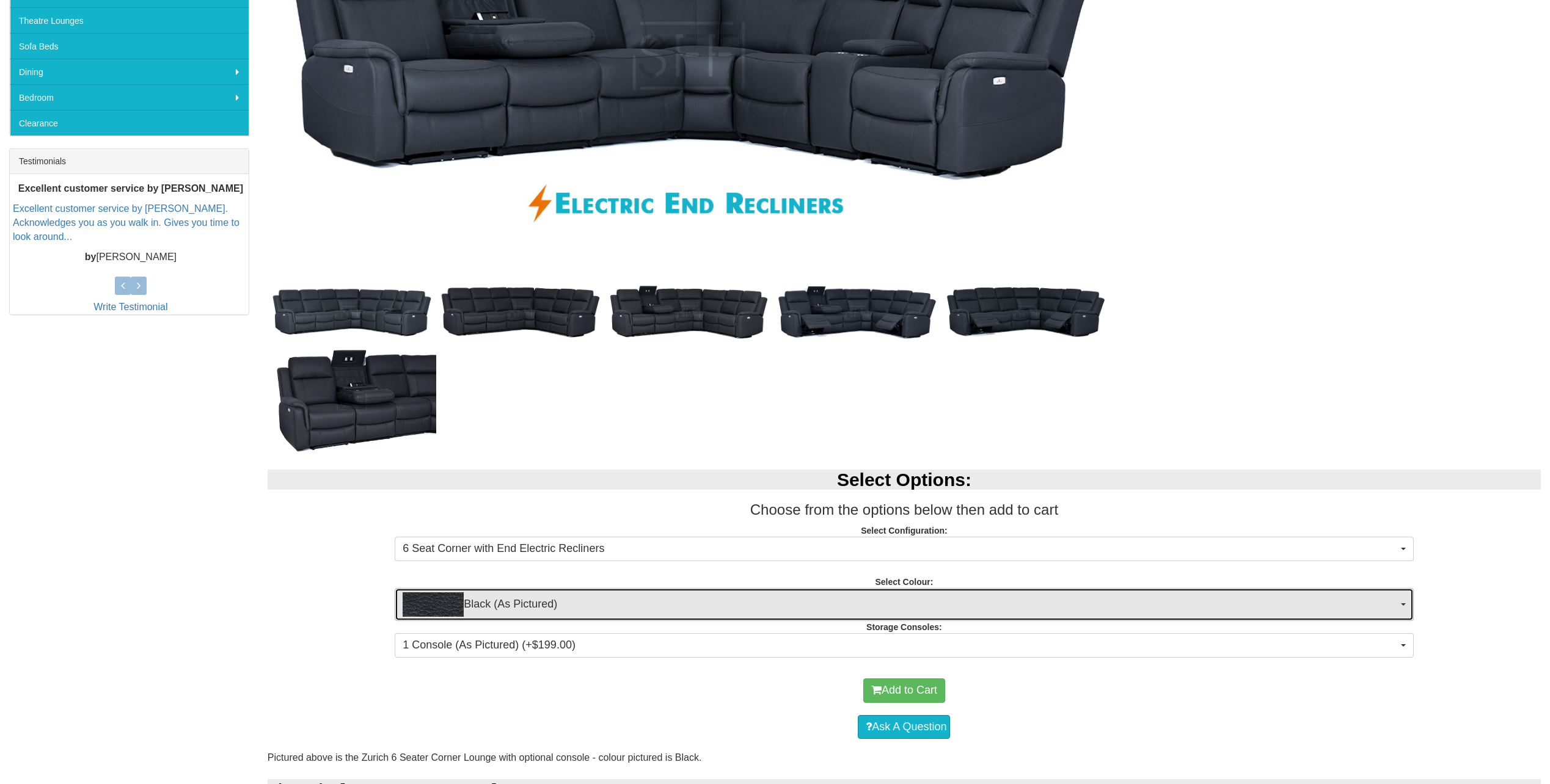
scroll to position [367, 0]
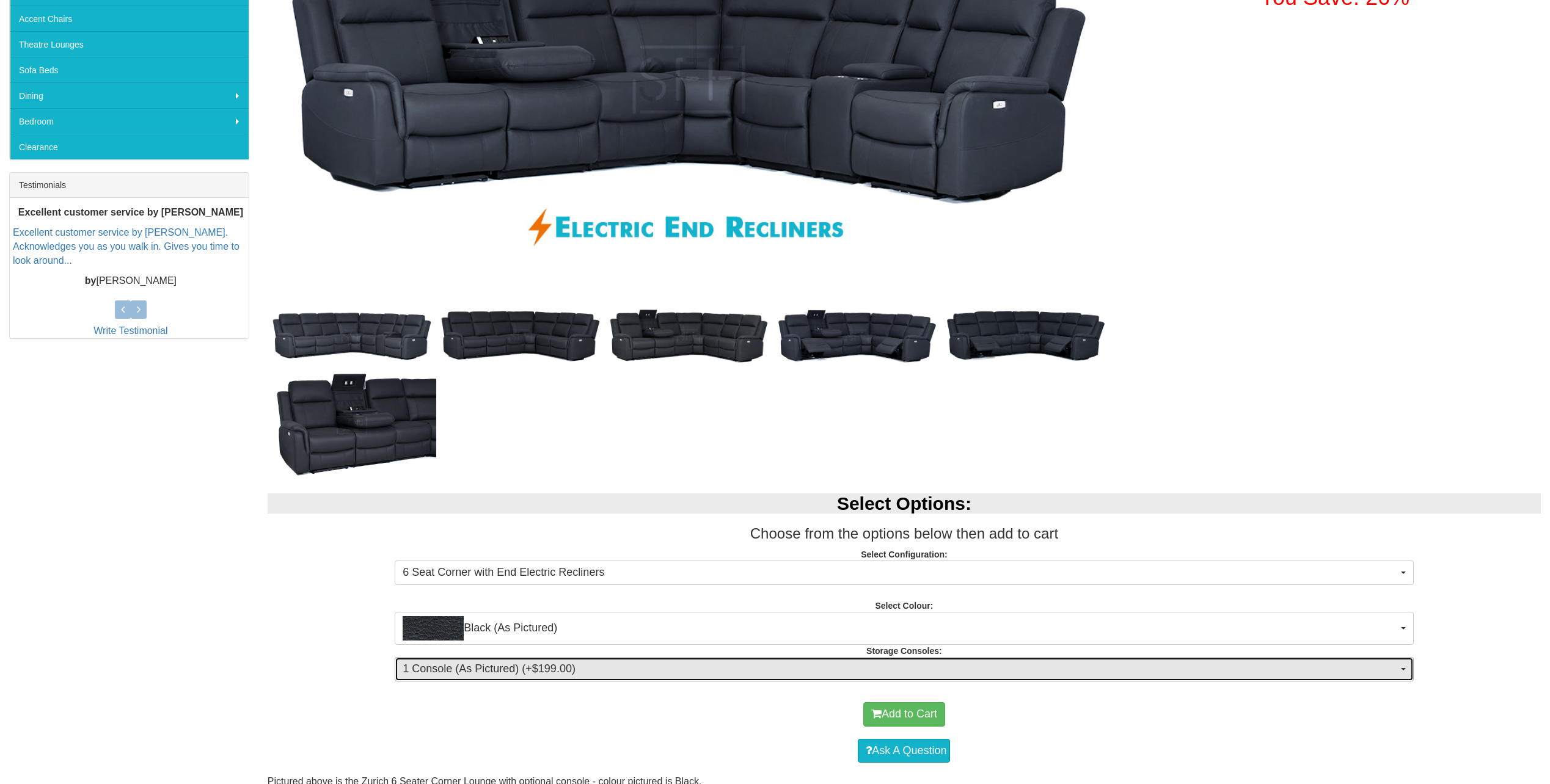
click at [861, 668] on span "1 Console (As Pictured) (+$199.00)" at bounding box center [900, 669] width 995 height 16
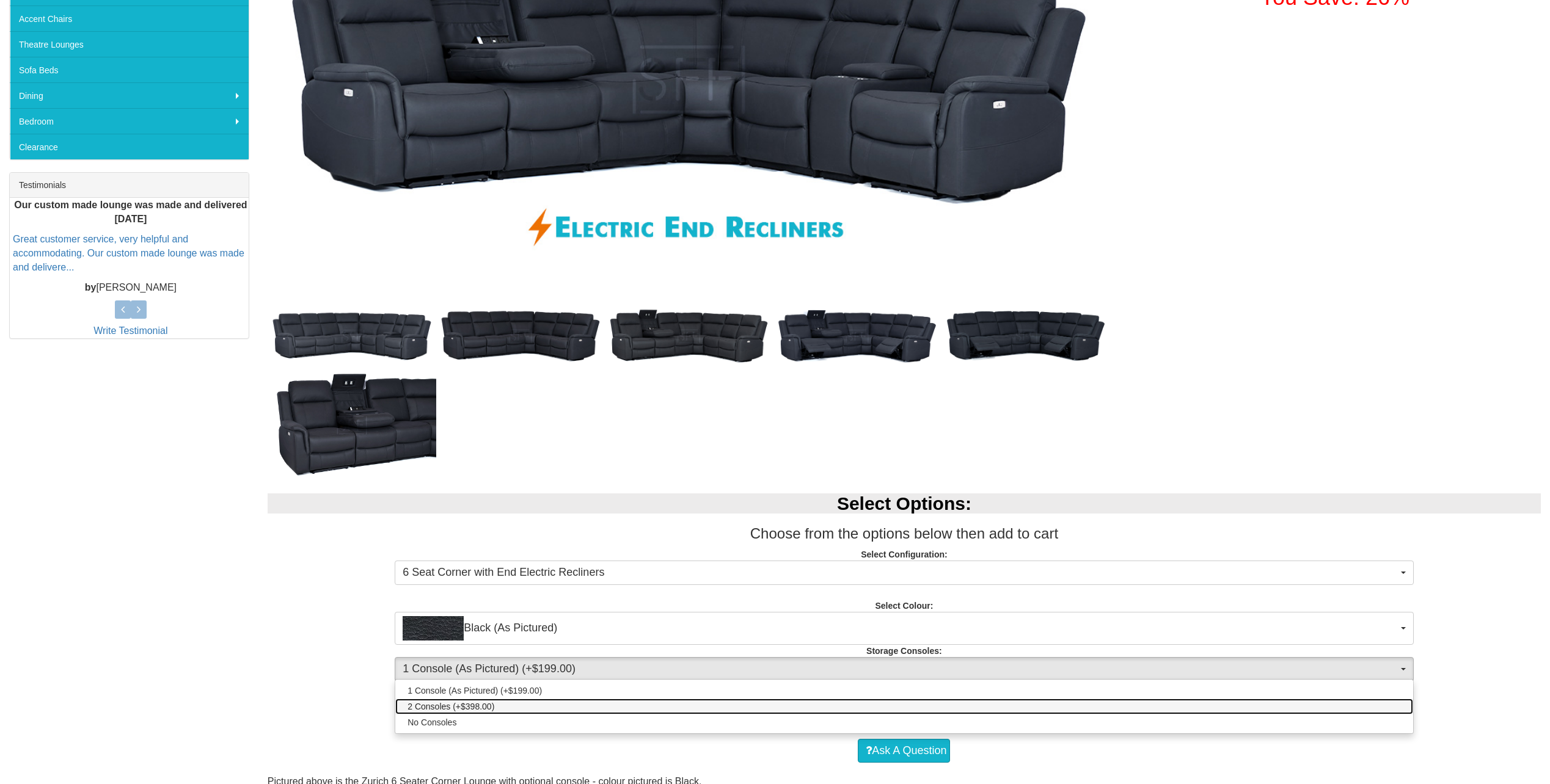
click at [673, 707] on link "2 Consoles (+$398.00)" at bounding box center [903, 706] width 1017 height 16
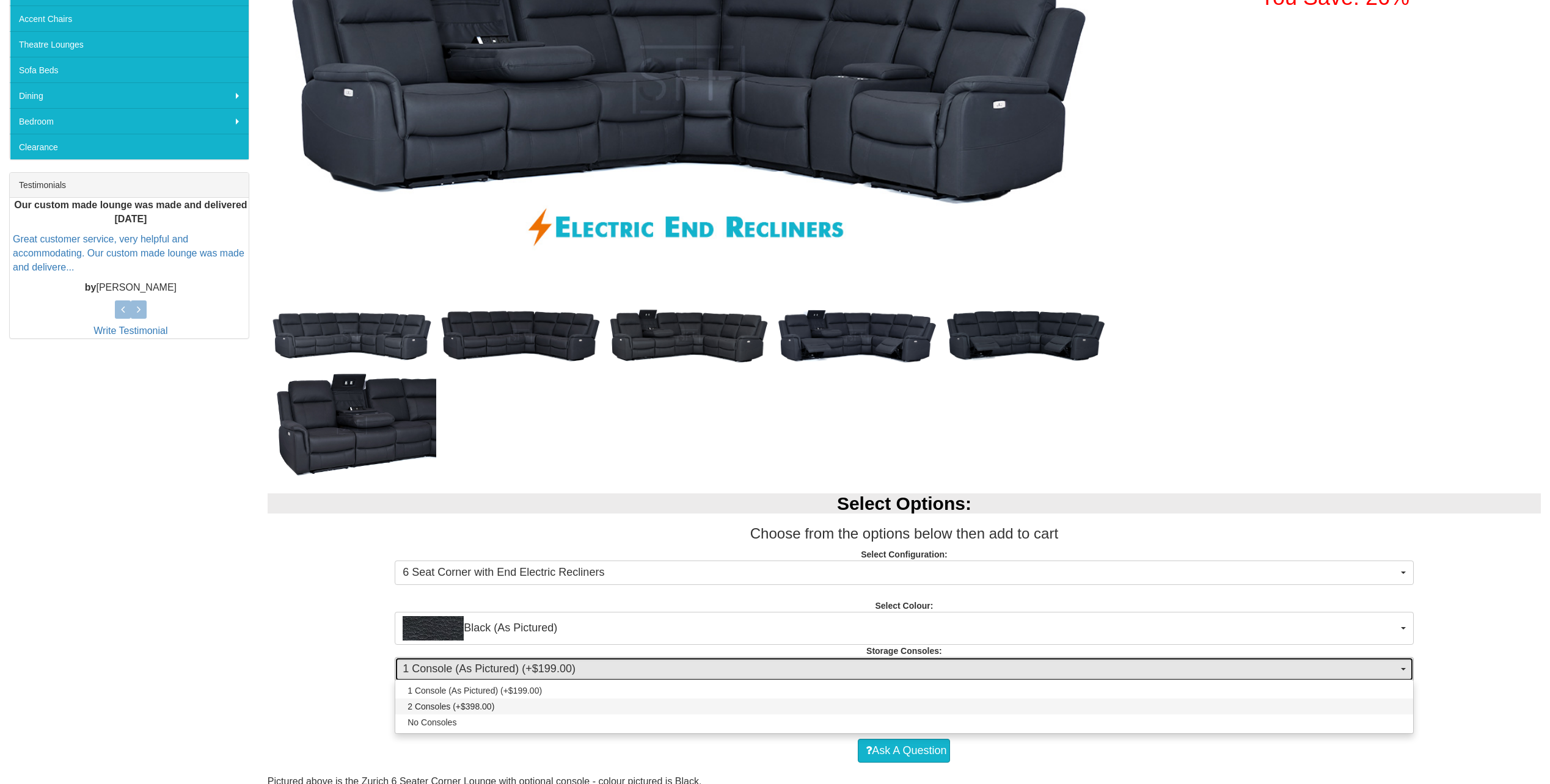
select select "1476"
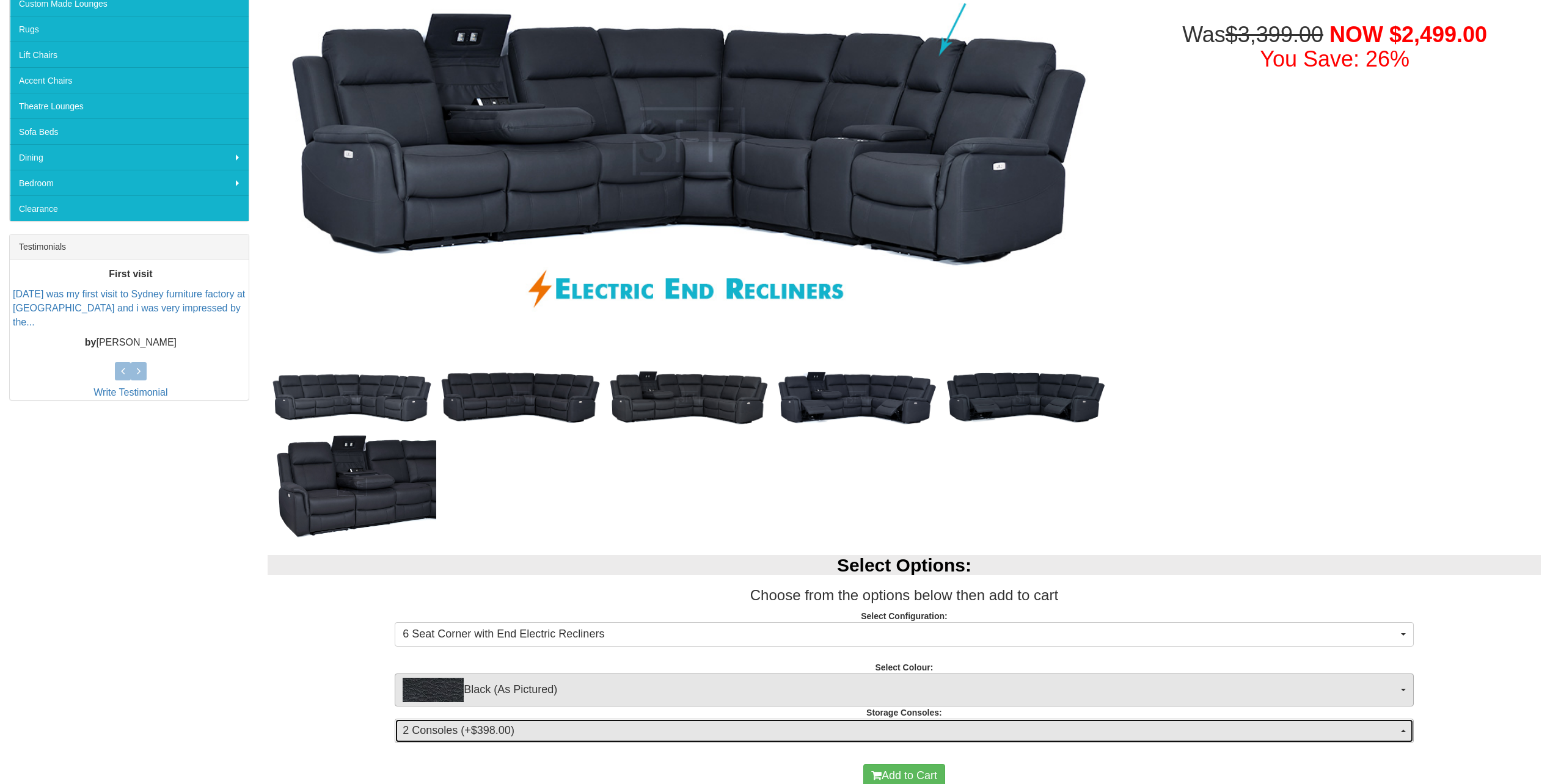
scroll to position [305, 0]
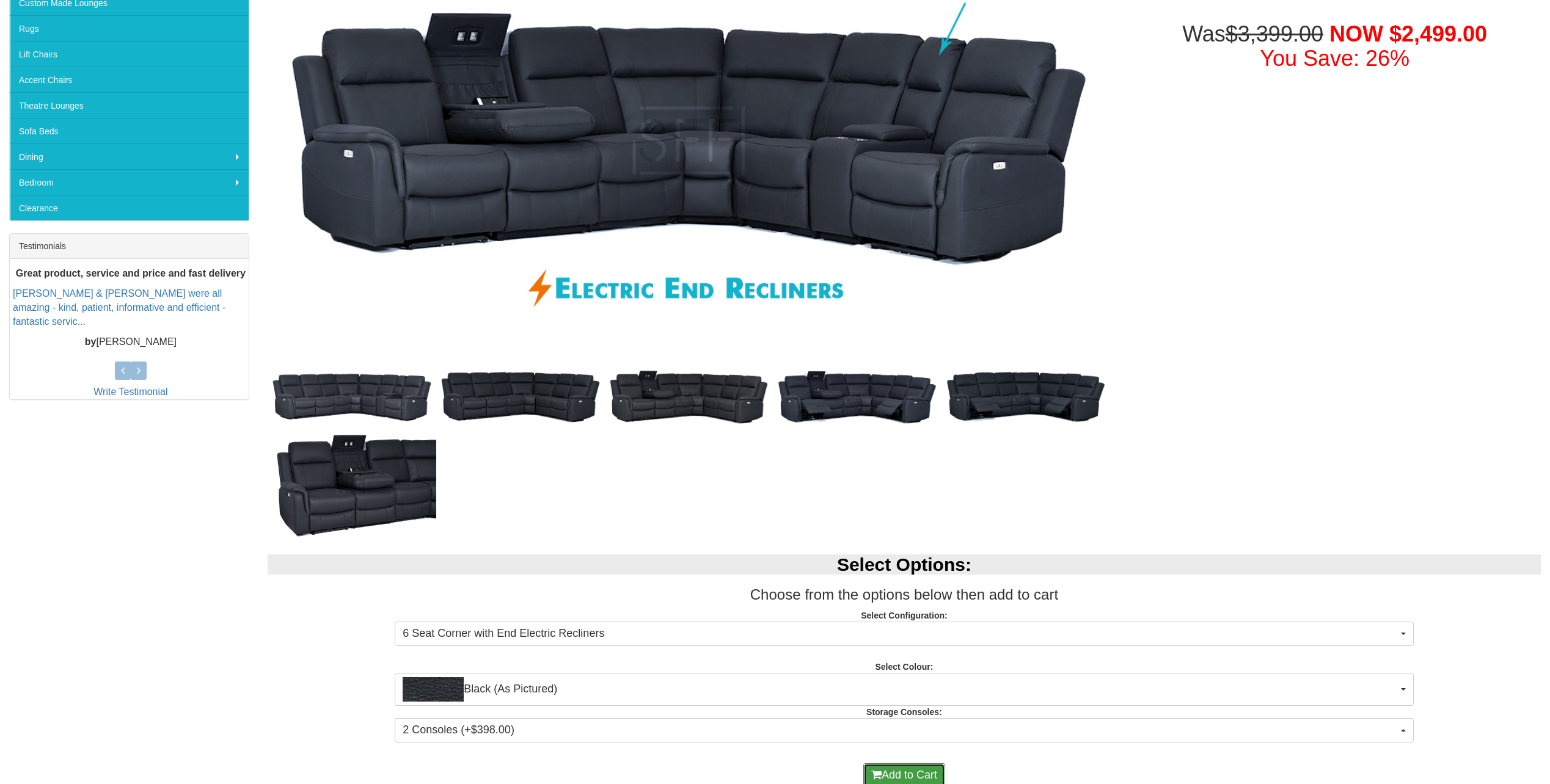
click at [892, 776] on button "Add to Cart" at bounding box center [904, 776] width 82 height 24
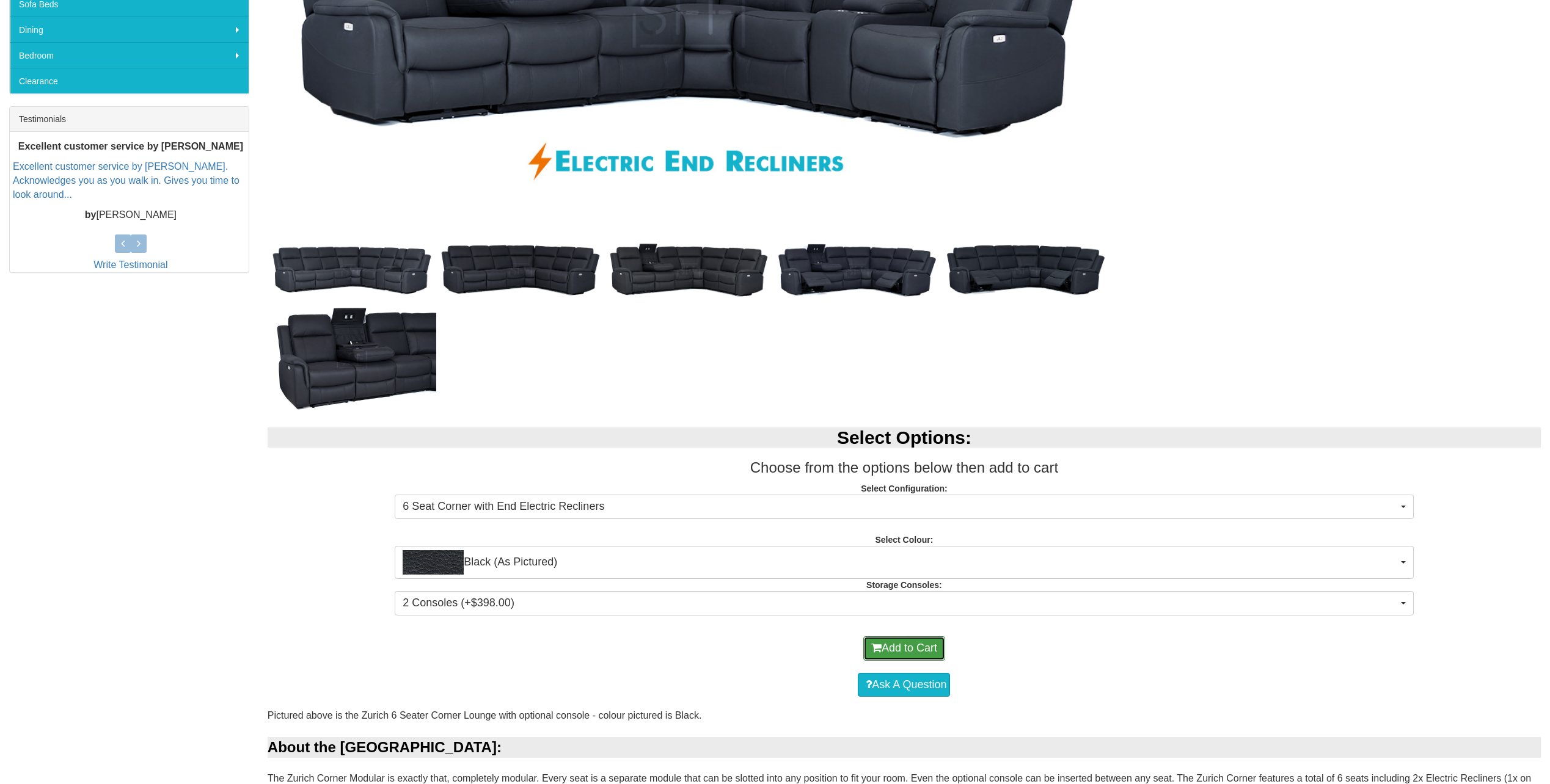
scroll to position [489, 0]
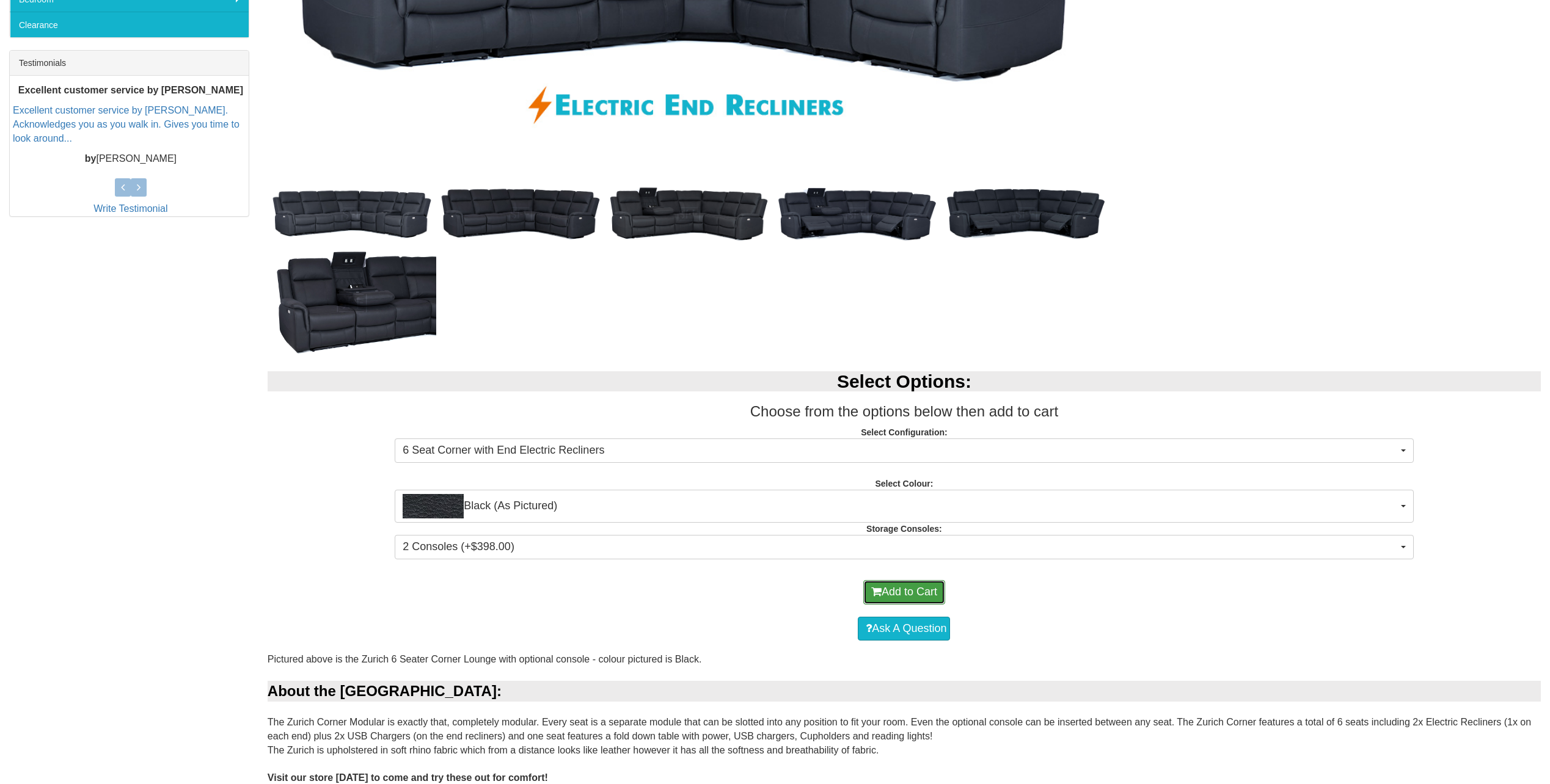
click at [891, 590] on button "Add to Cart" at bounding box center [904, 592] width 82 height 24
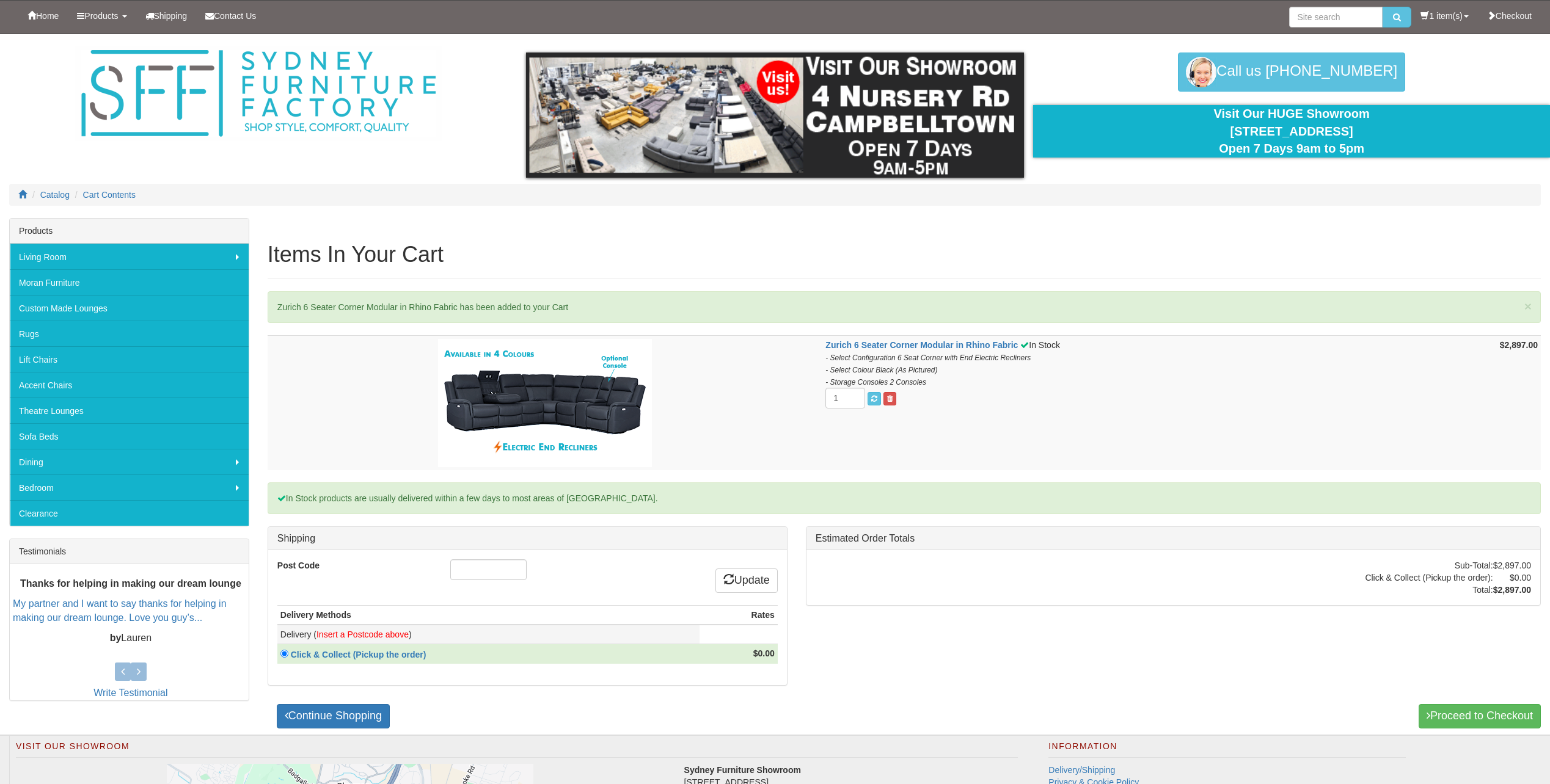
click at [378, 637] on font "Insert a Postcode above" at bounding box center [362, 634] width 92 height 10
click at [478, 569] on input "Post Code" at bounding box center [488, 570] width 77 height 21
type input "2"
type input "4207"
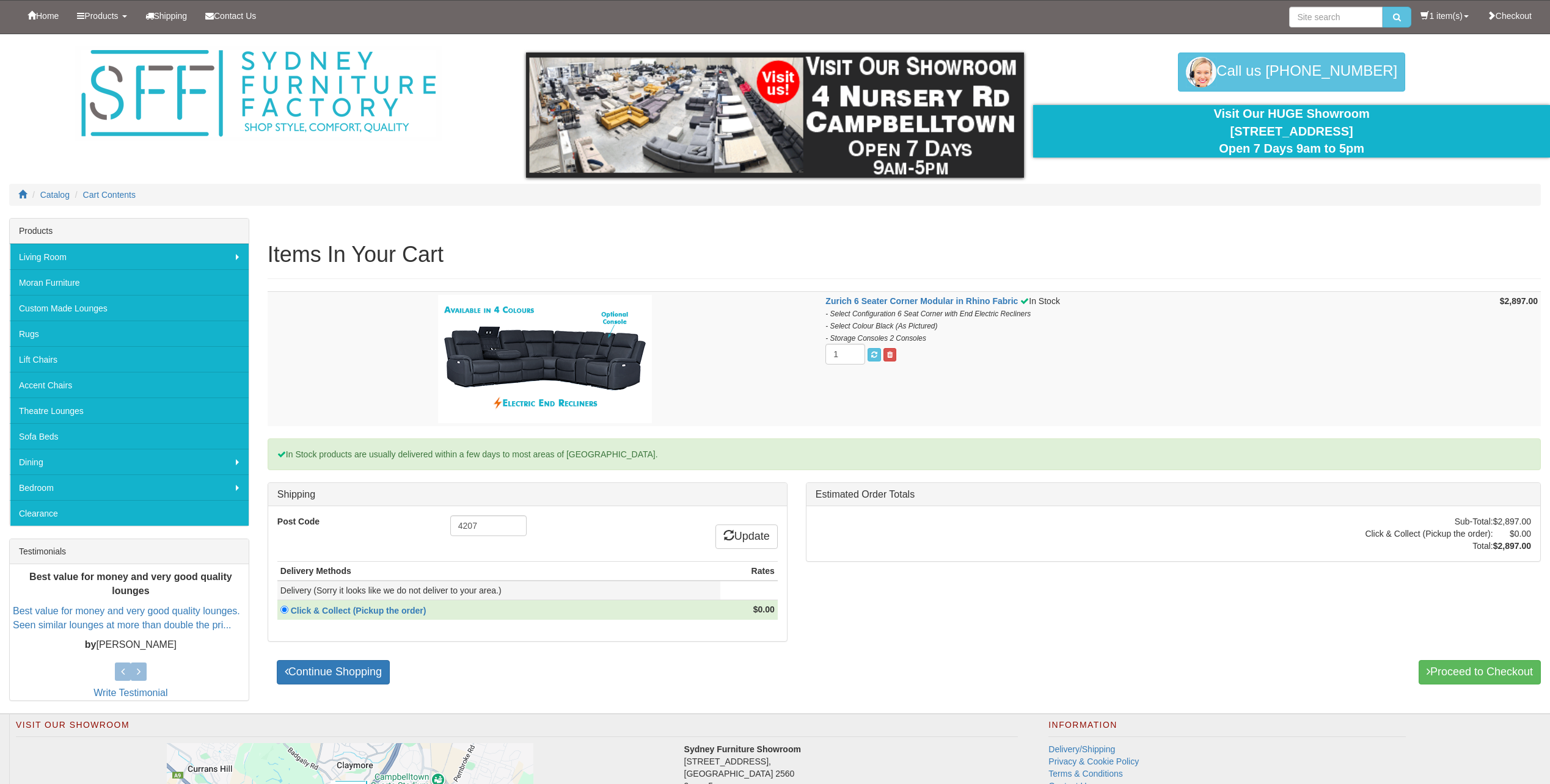
click at [547, 594] on td "Delivery (Sorry it looks like we do not deliver to your area.)" at bounding box center [499, 590] width 443 height 19
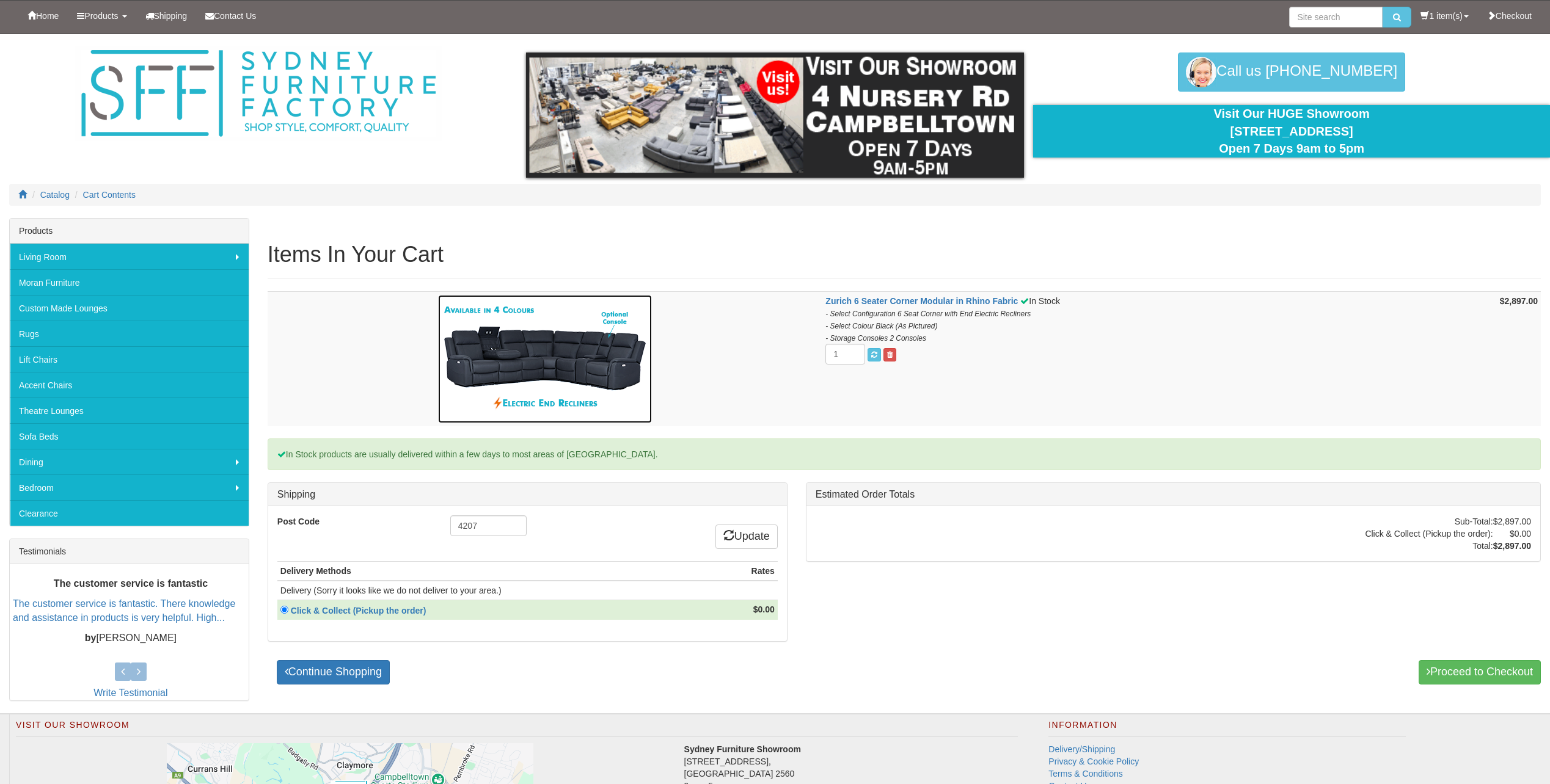
click at [566, 365] on img at bounding box center [545, 359] width 214 height 128
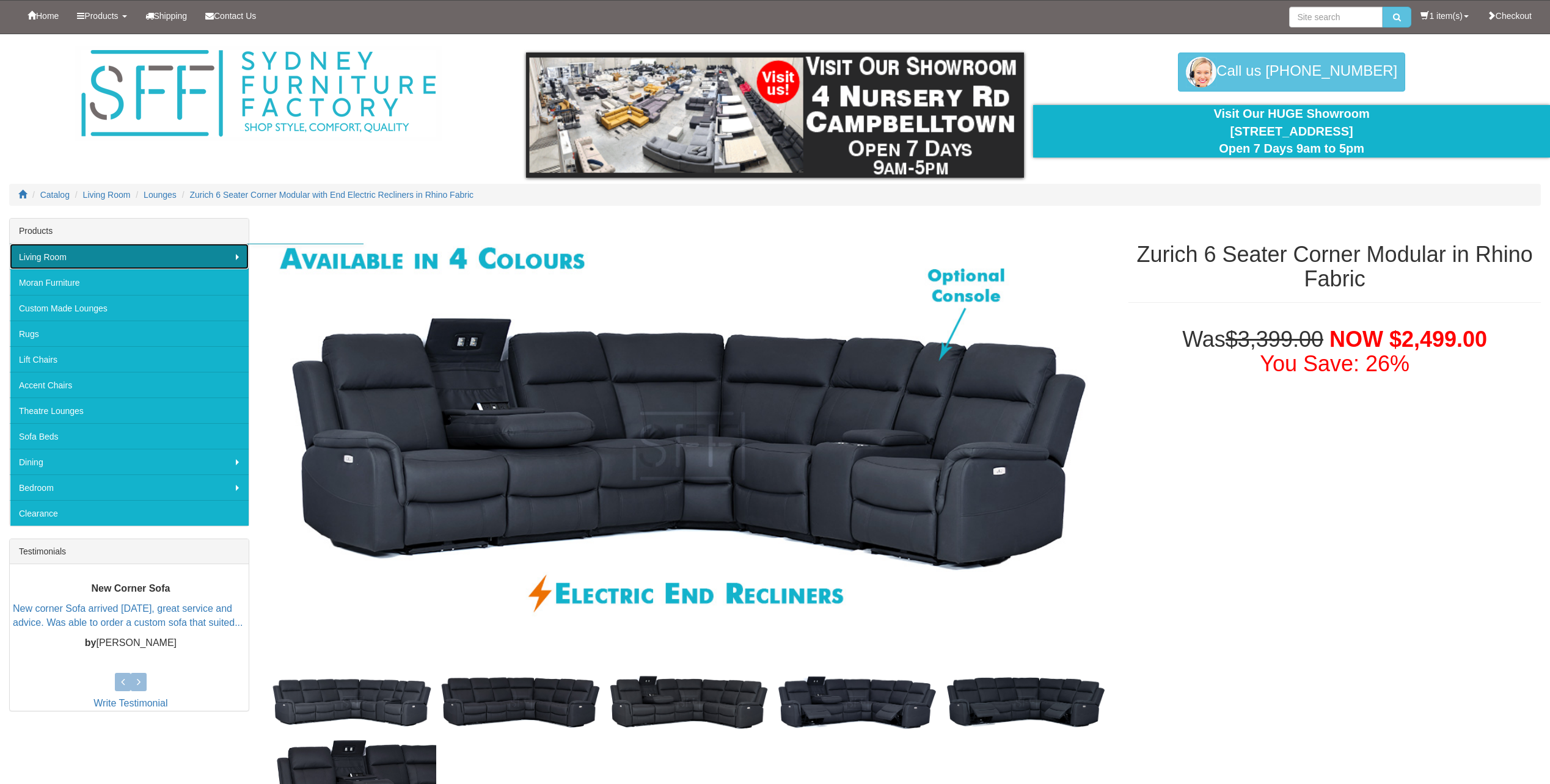
click at [92, 255] on link "Living Room" at bounding box center [129, 257] width 239 height 26
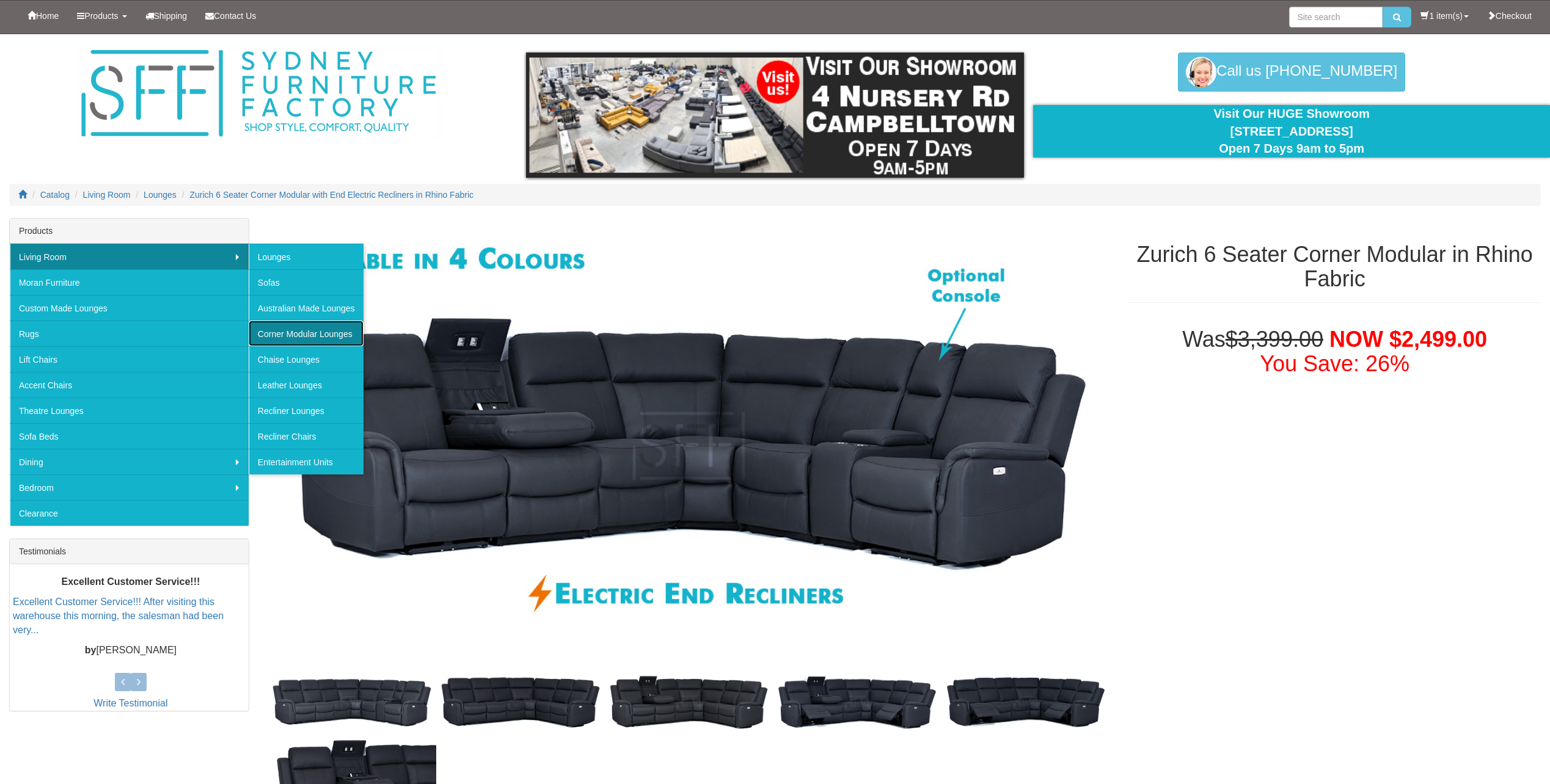
click at [297, 335] on link "Corner Modular Lounges" at bounding box center [306, 333] width 115 height 26
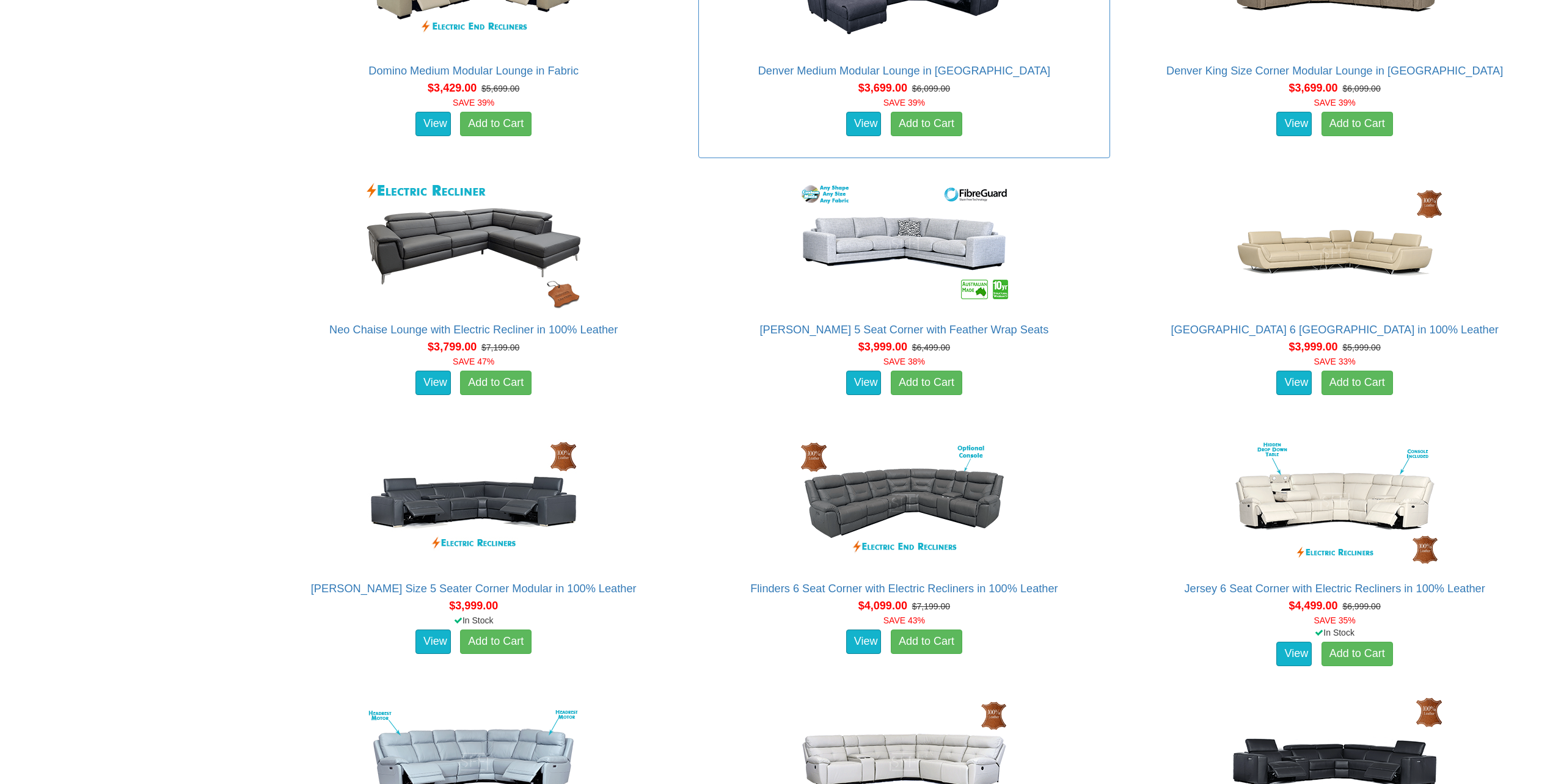
scroll to position [2504, 0]
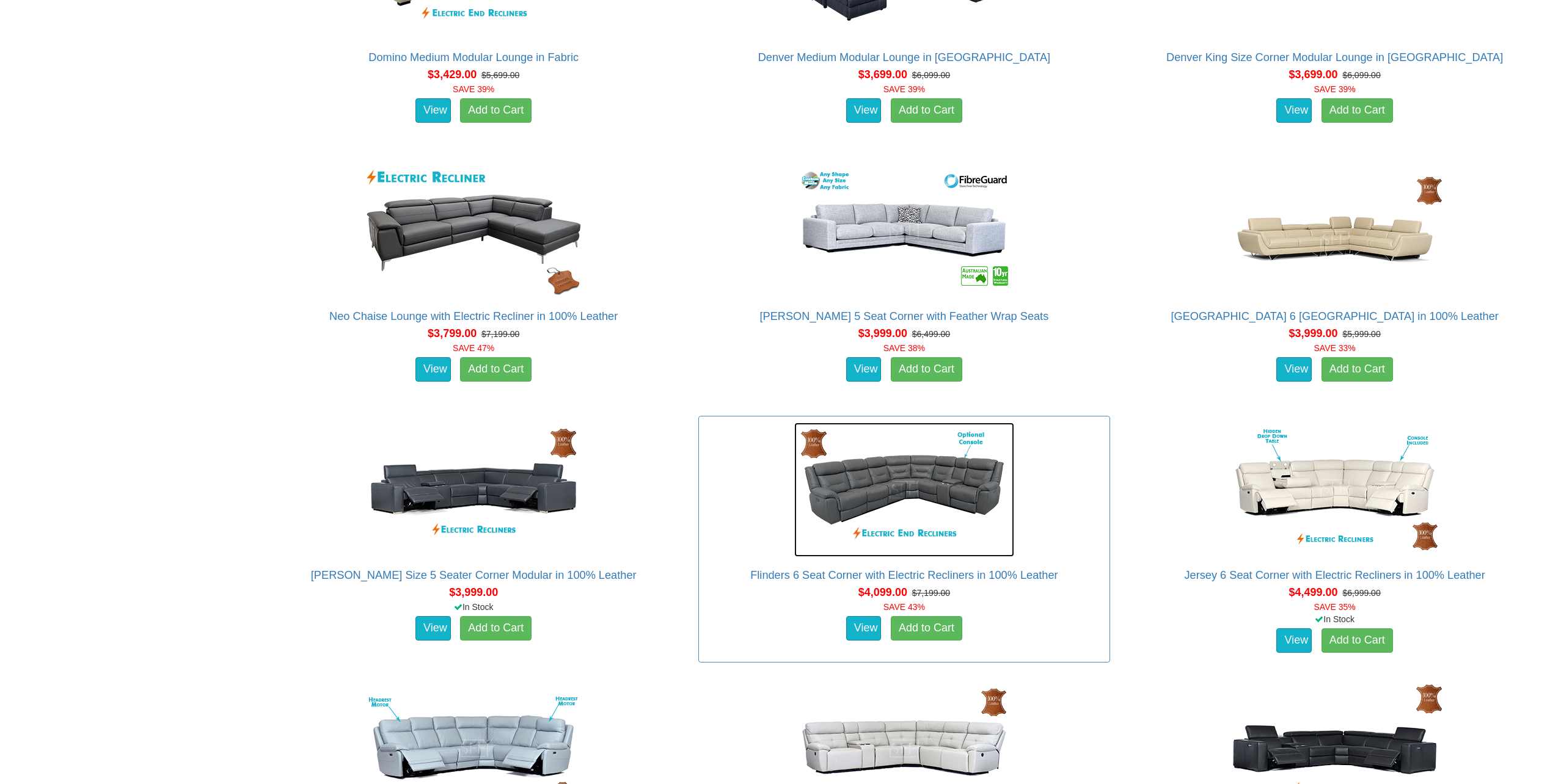
click at [872, 514] on img at bounding box center [904, 489] width 220 height 134
click at [862, 626] on link "View" at bounding box center [863, 628] width 35 height 24
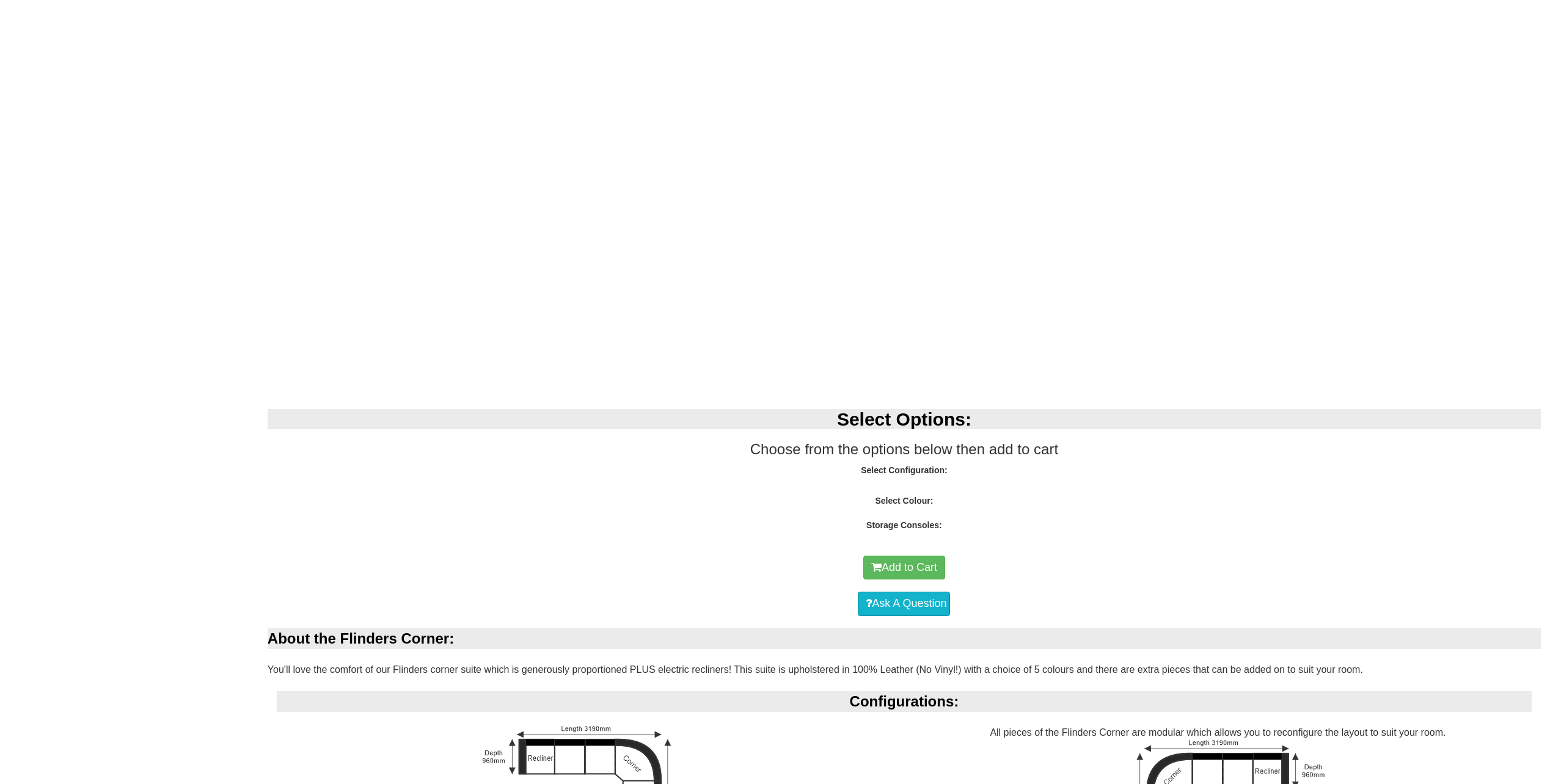
scroll to position [859, 0]
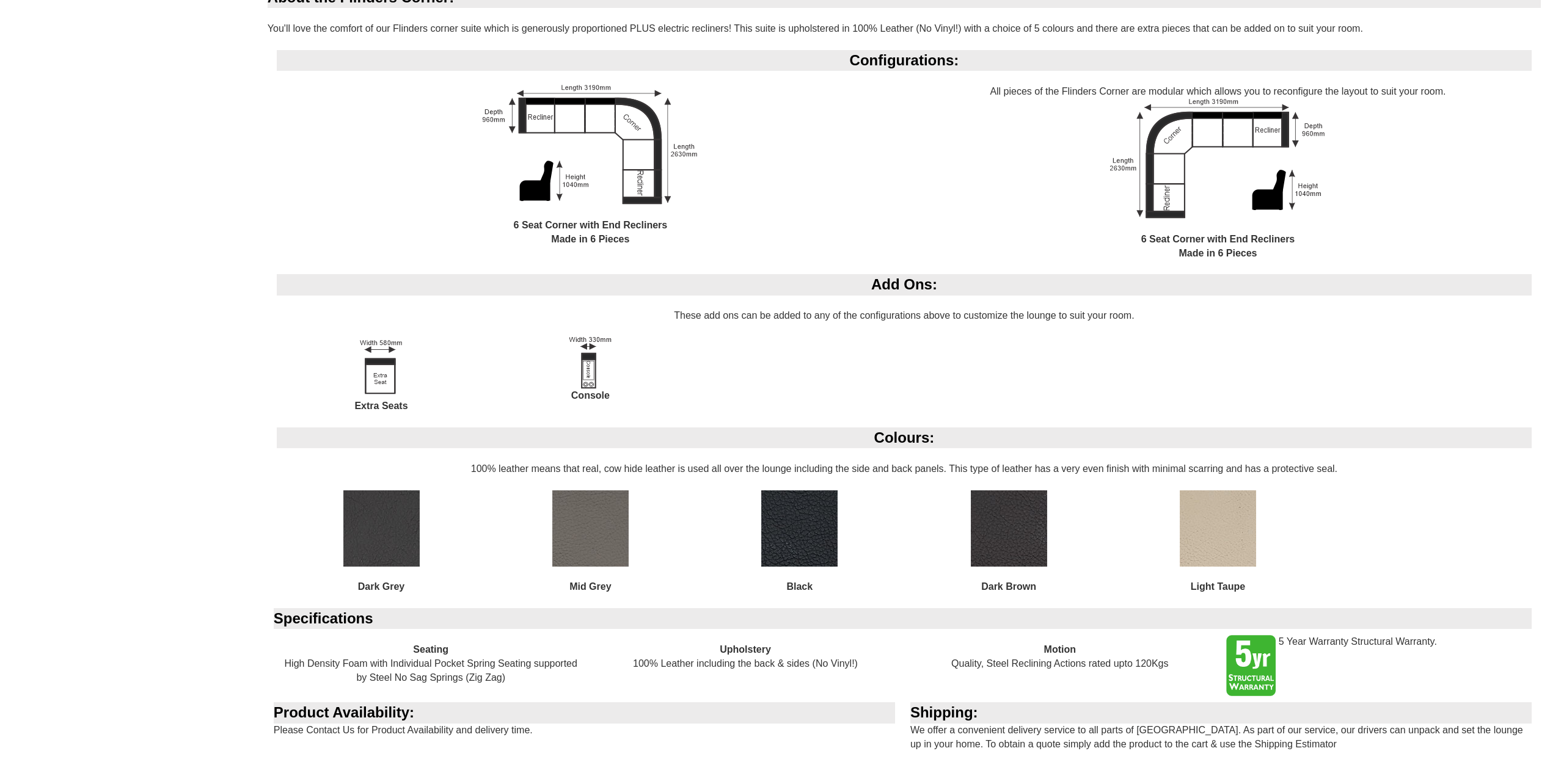
click at [358, 521] on img at bounding box center [382, 528] width 77 height 77
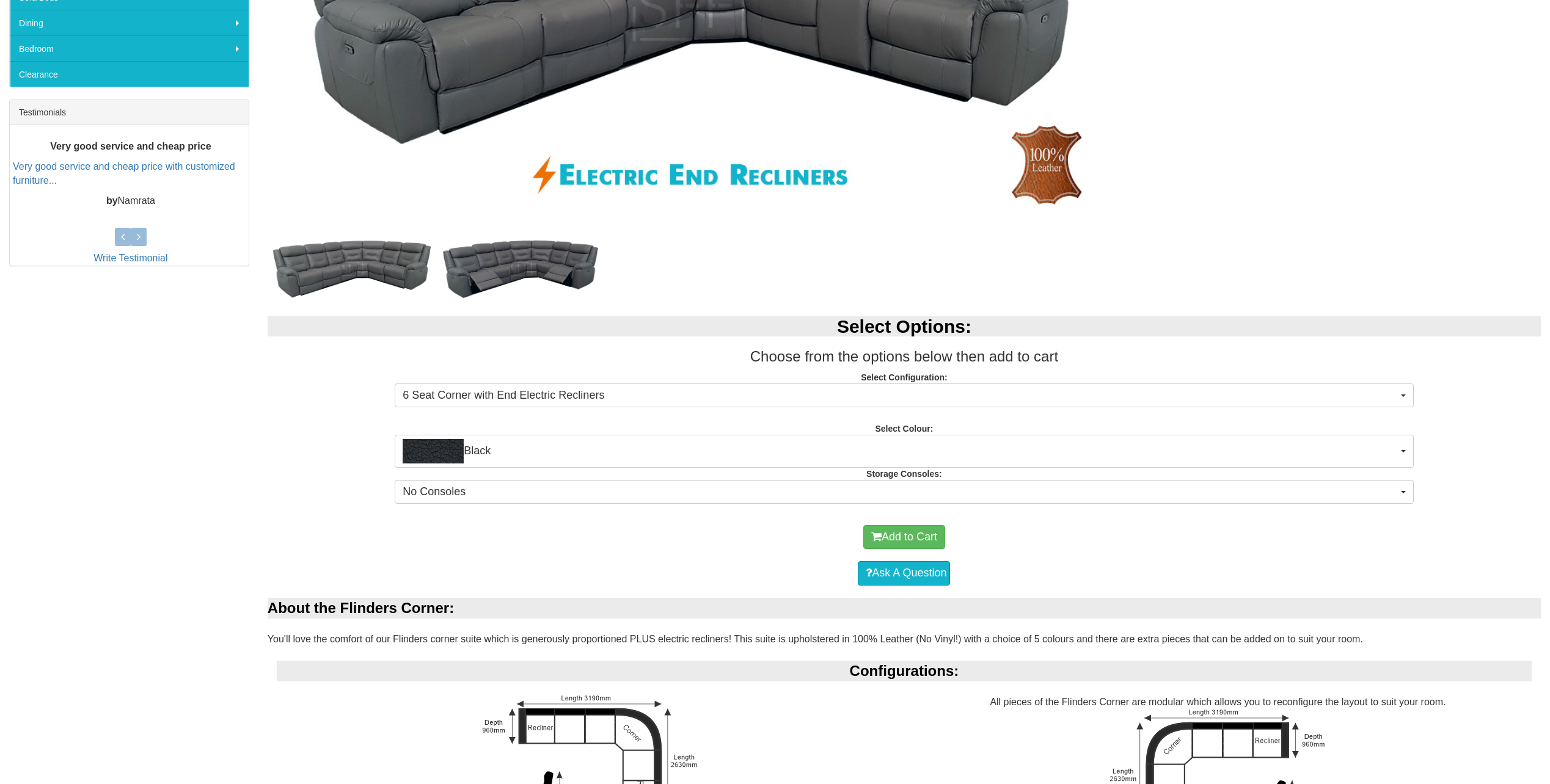
scroll to position [378, 0]
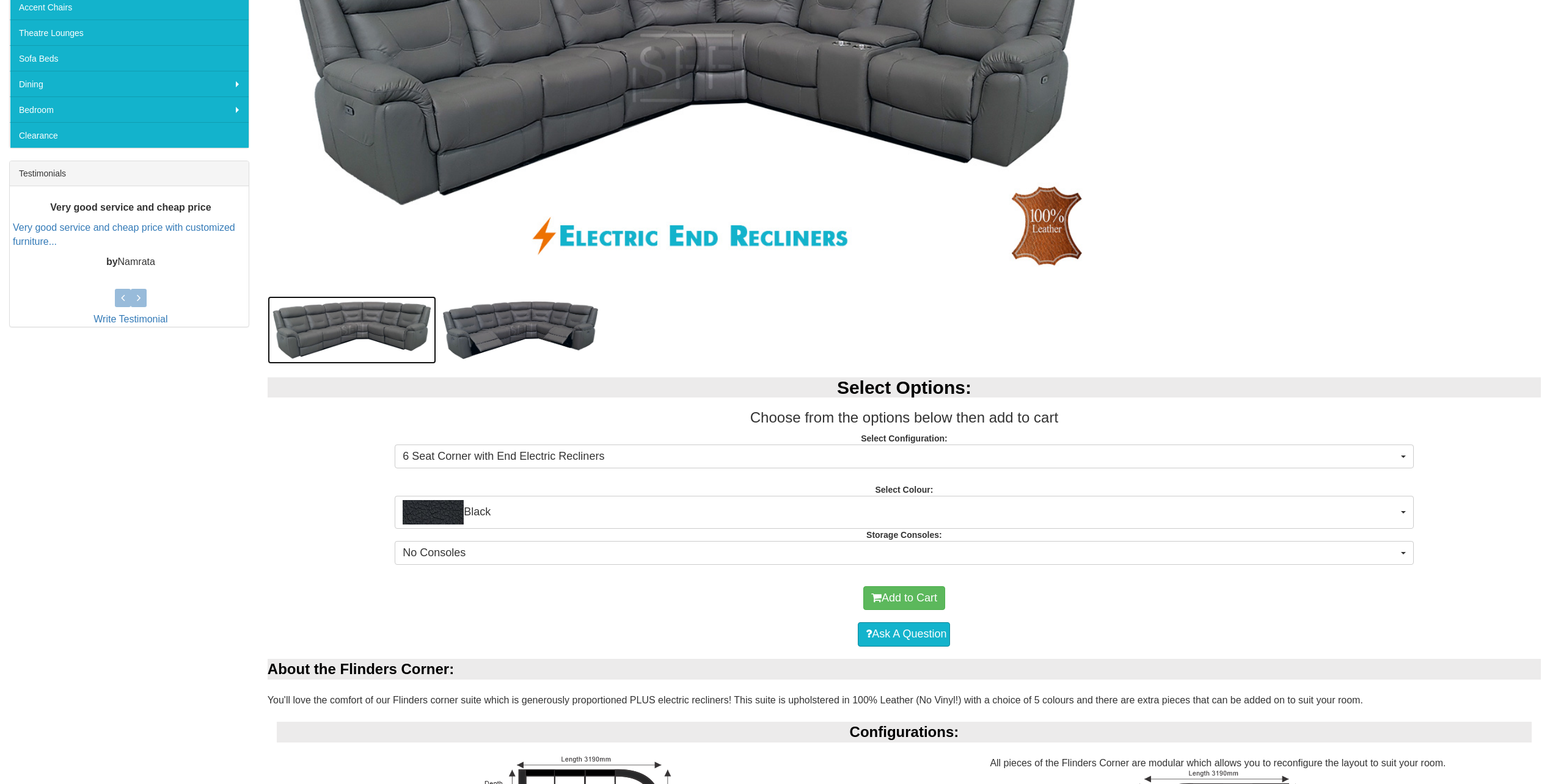
click at [321, 324] on img at bounding box center [352, 329] width 169 height 67
